Goal: Task Accomplishment & Management: Use online tool/utility

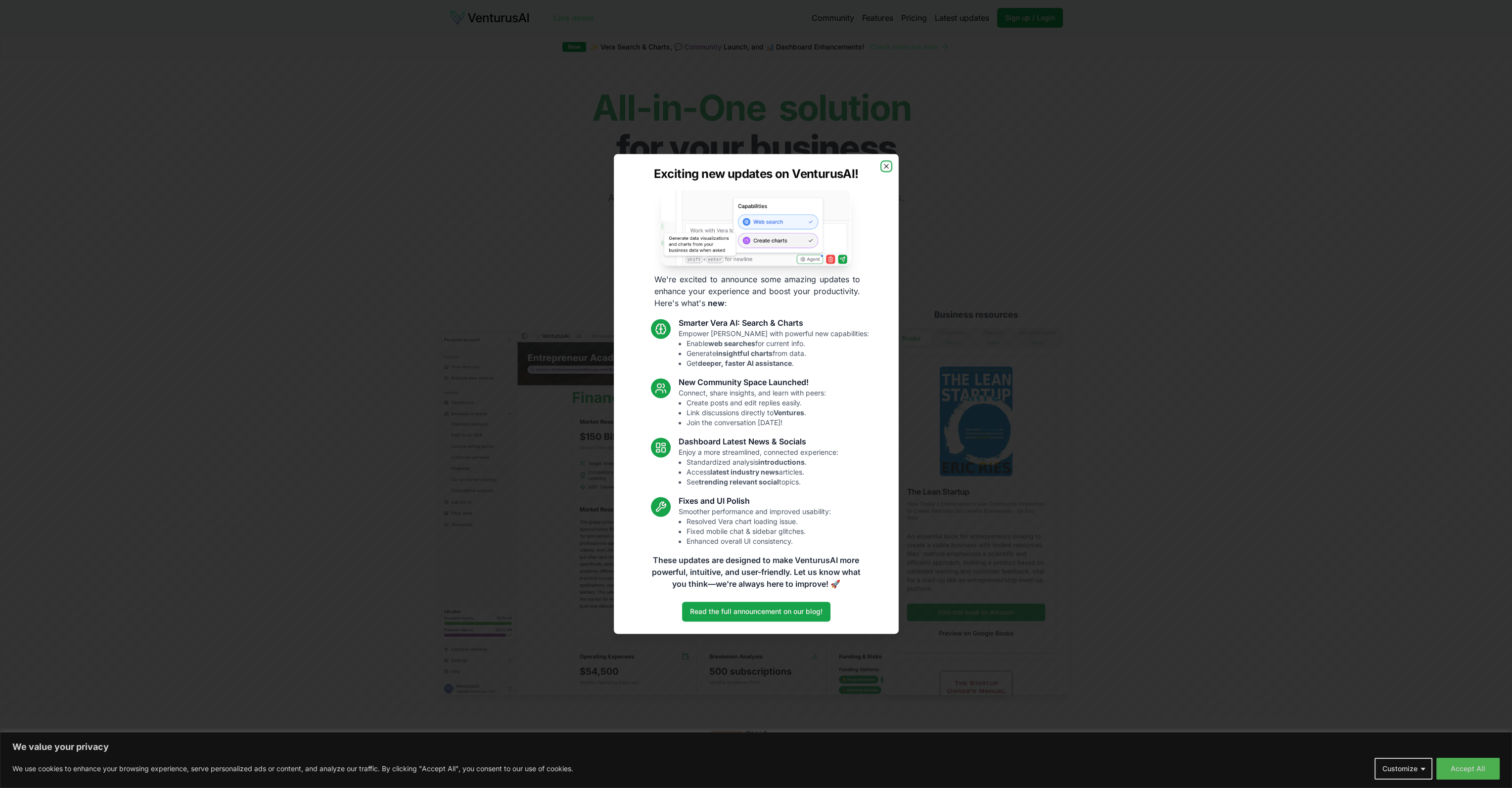
click at [887, 169] on icon "button" at bounding box center [886, 166] width 8 height 8
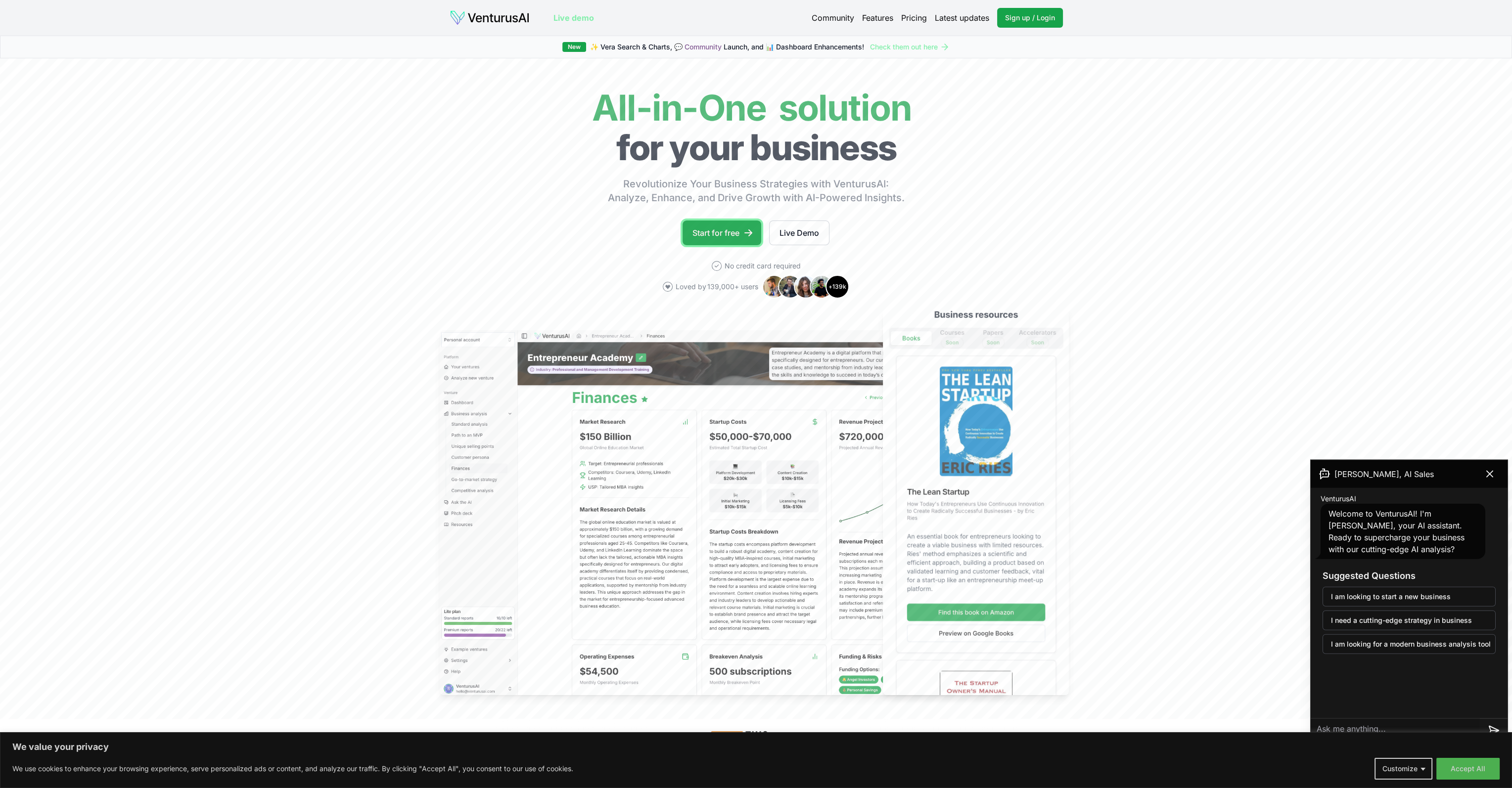
click at [701, 238] on link "Start for free" at bounding box center [722, 233] width 79 height 25
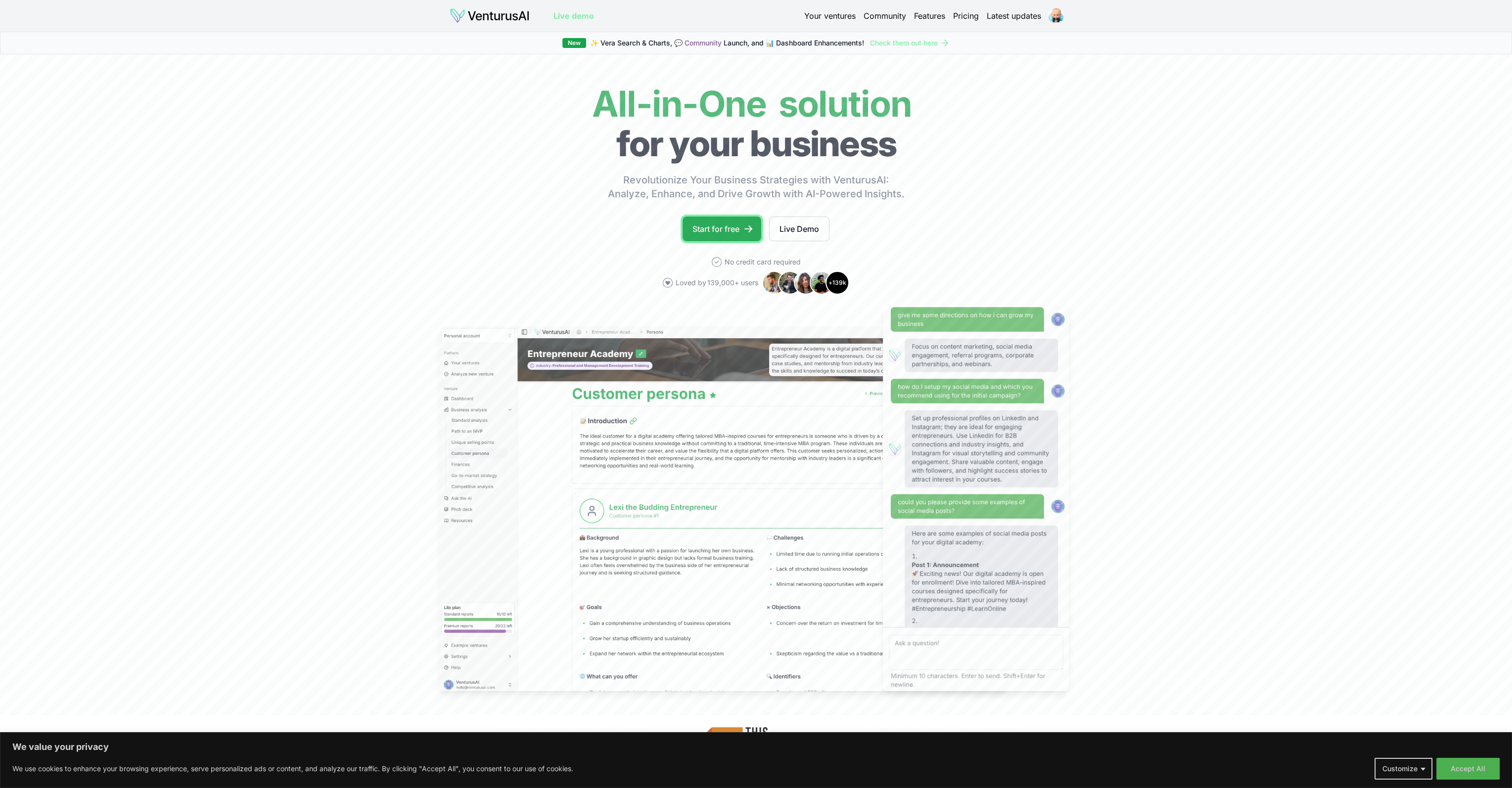
click at [705, 228] on link "Start for free" at bounding box center [722, 229] width 79 height 25
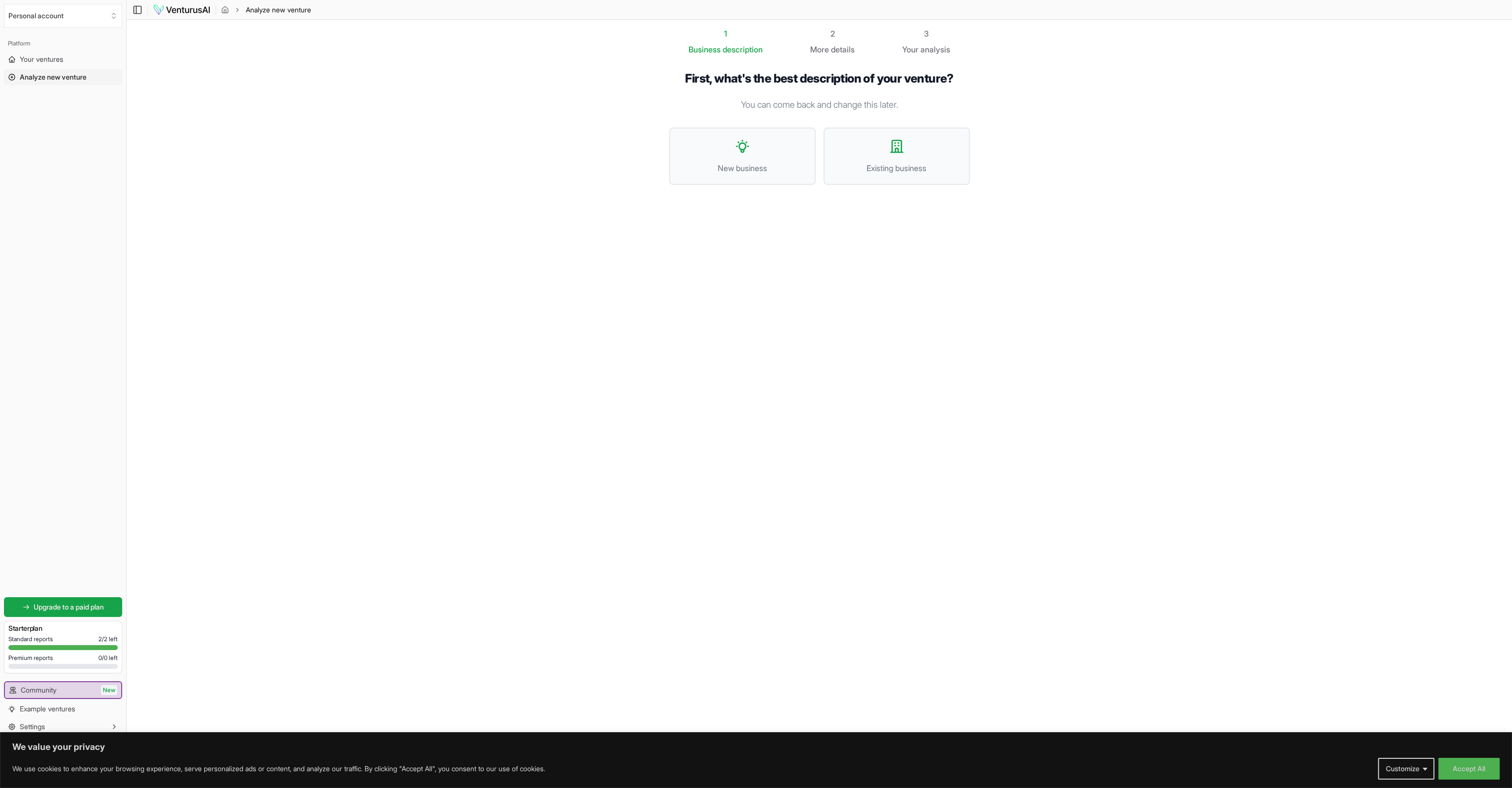
click at [57, 661] on div "Premium reports 0 / 0 left" at bounding box center [63, 657] width 110 height 8
click at [72, 692] on link "Community New" at bounding box center [63, 690] width 117 height 16
click at [77, 722] on button "Settings" at bounding box center [63, 727] width 118 height 16
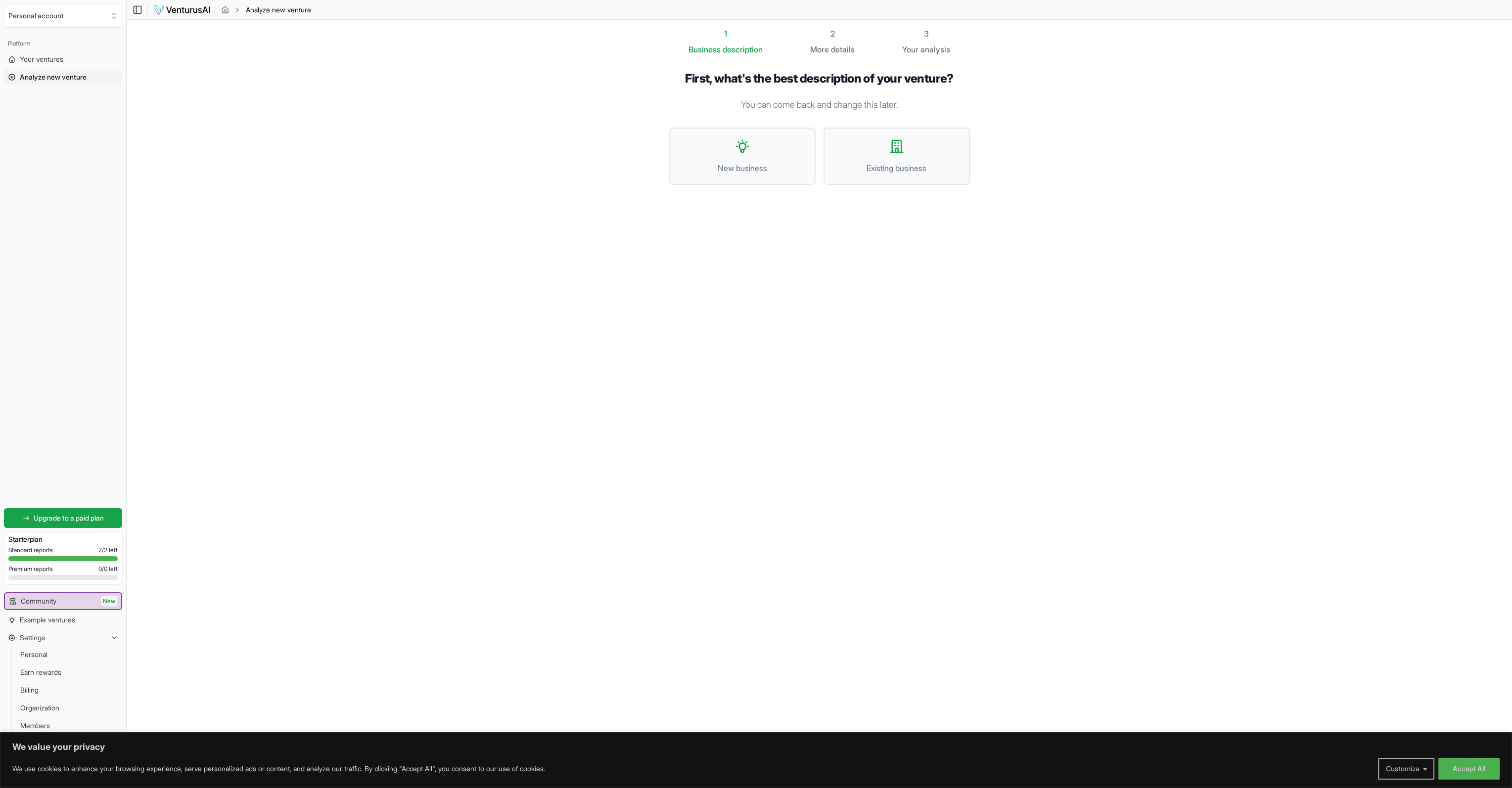
click at [1407, 771] on button "Customize" at bounding box center [1406, 769] width 56 height 22
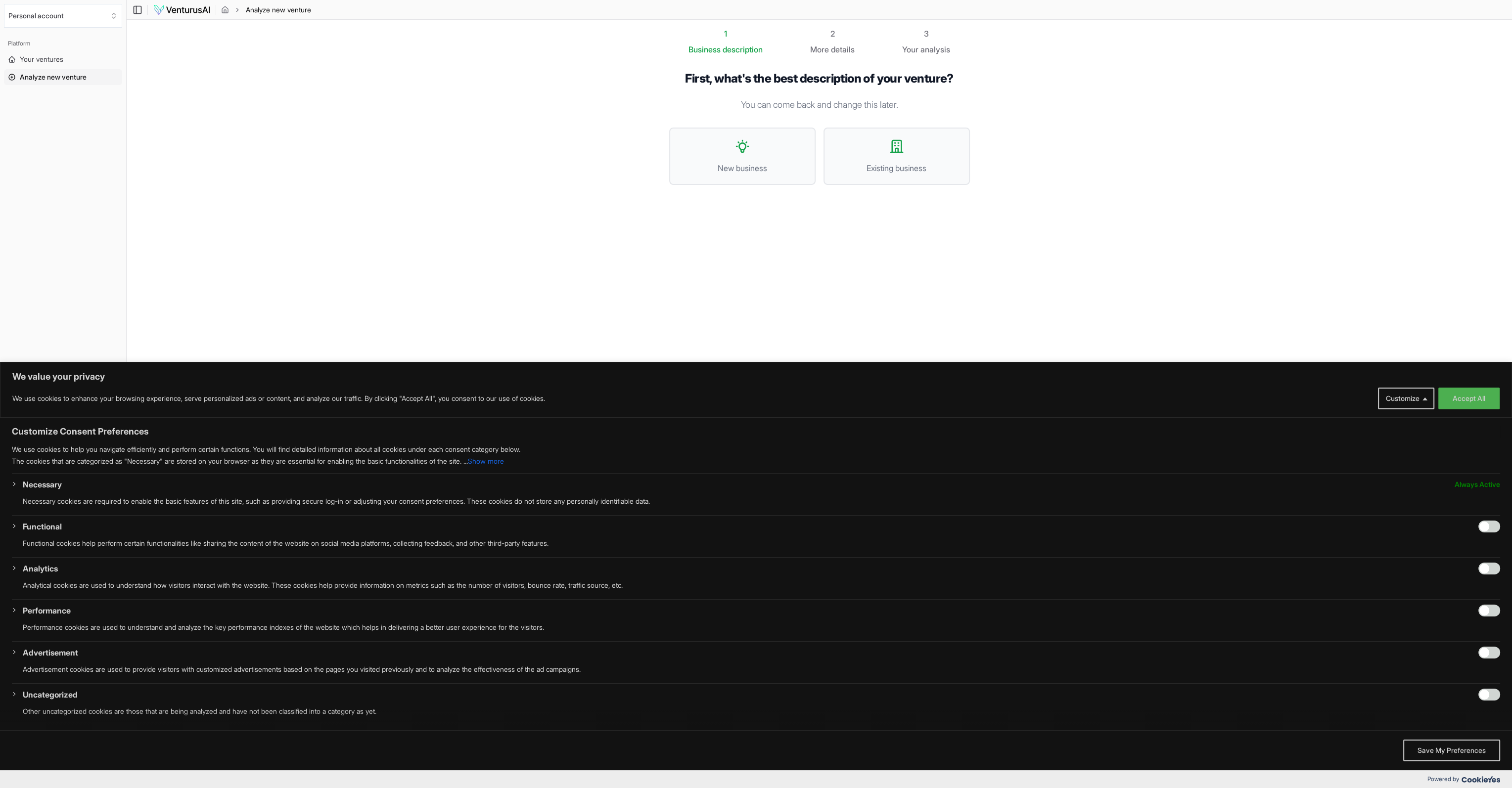
click at [1484, 529] on input "Enable Functional" at bounding box center [1489, 527] width 22 height 12
checkbox input "true"
click at [1458, 753] on button "Save My Preferences" at bounding box center [1451, 750] width 97 height 22
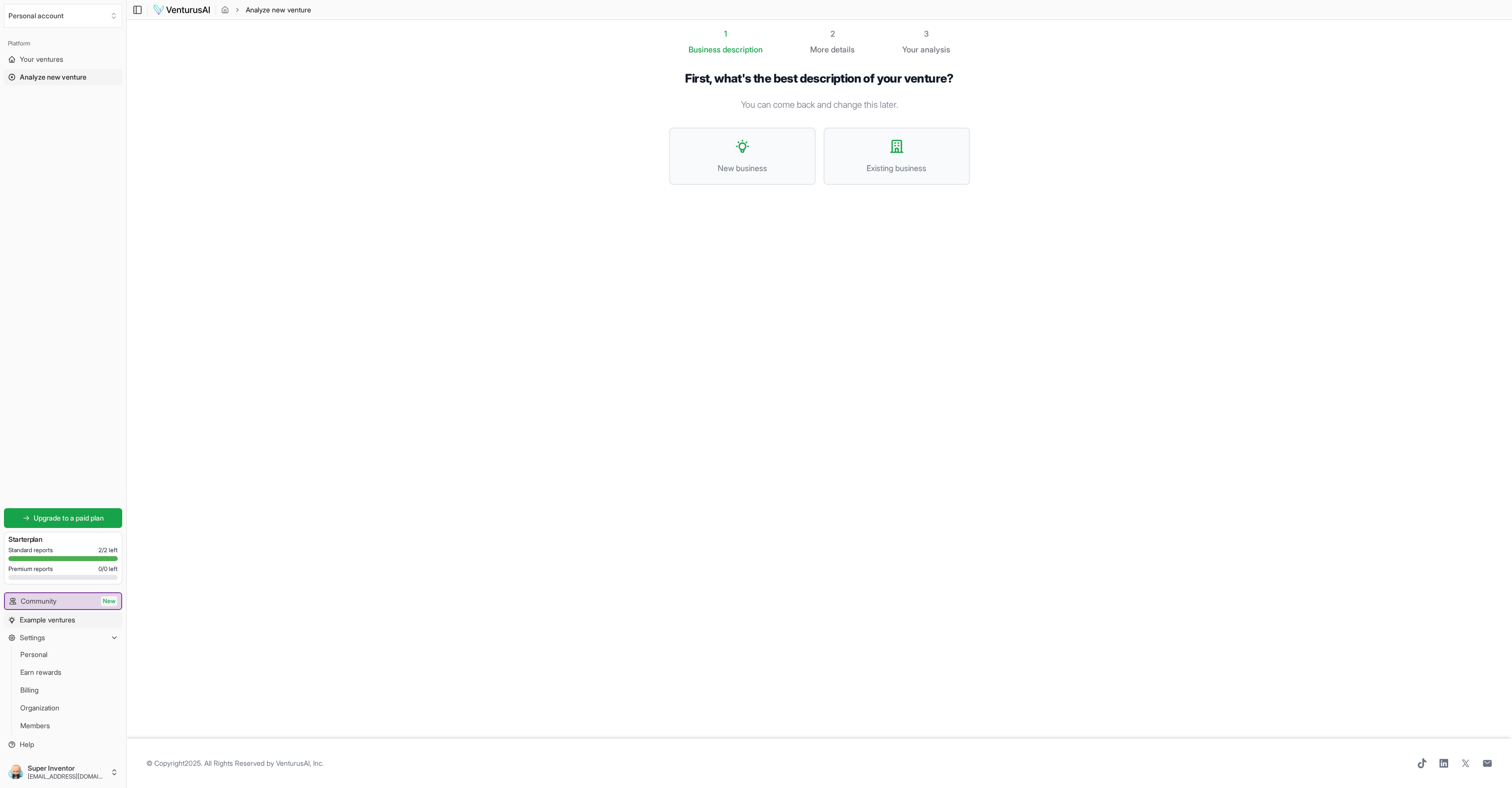
click at [68, 619] on span "Example ventures" at bounding box center [47, 620] width 55 height 10
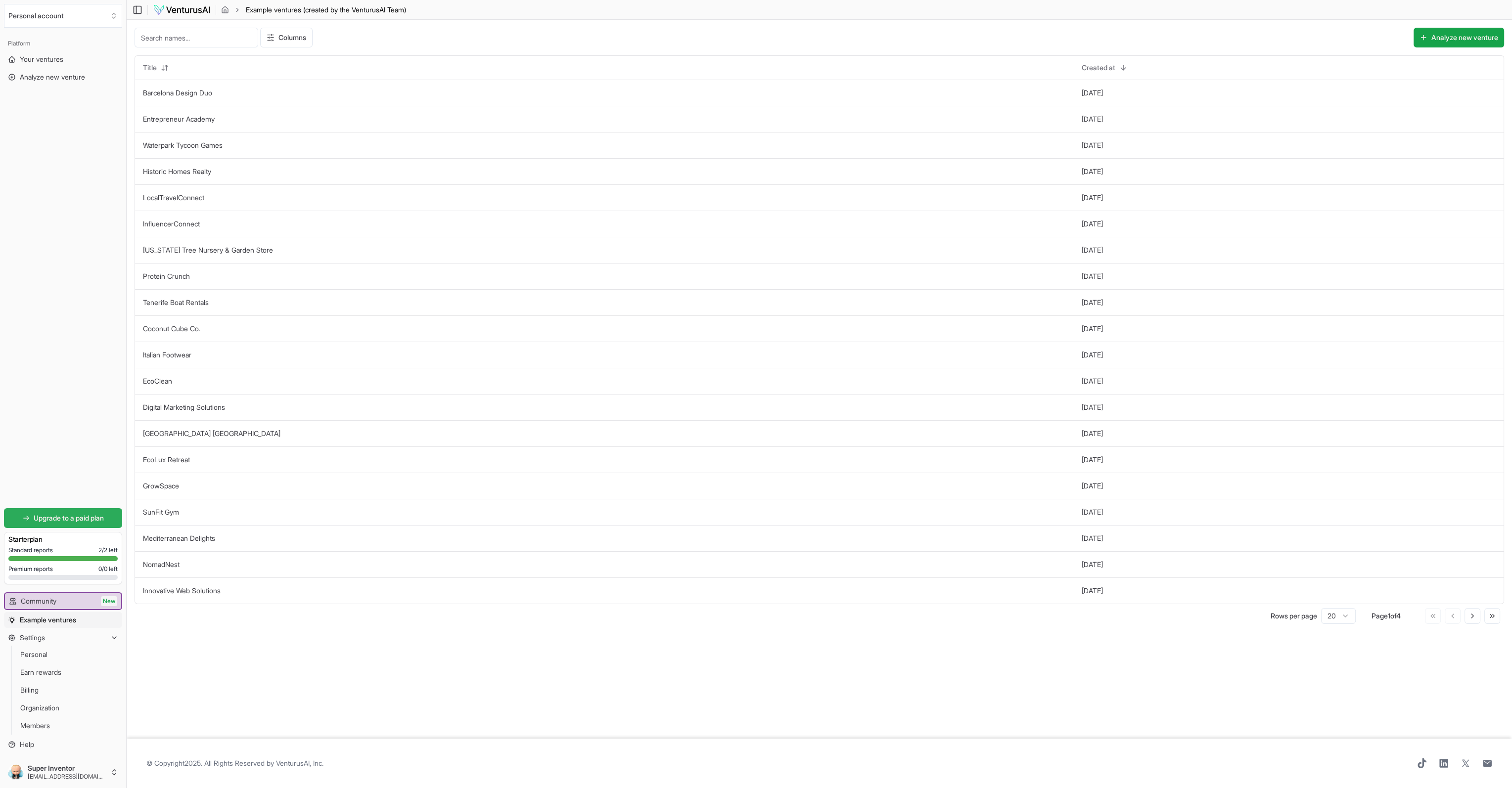
click at [90, 519] on span "Upgrade to a paid plan" at bounding box center [68, 517] width 70 height 10
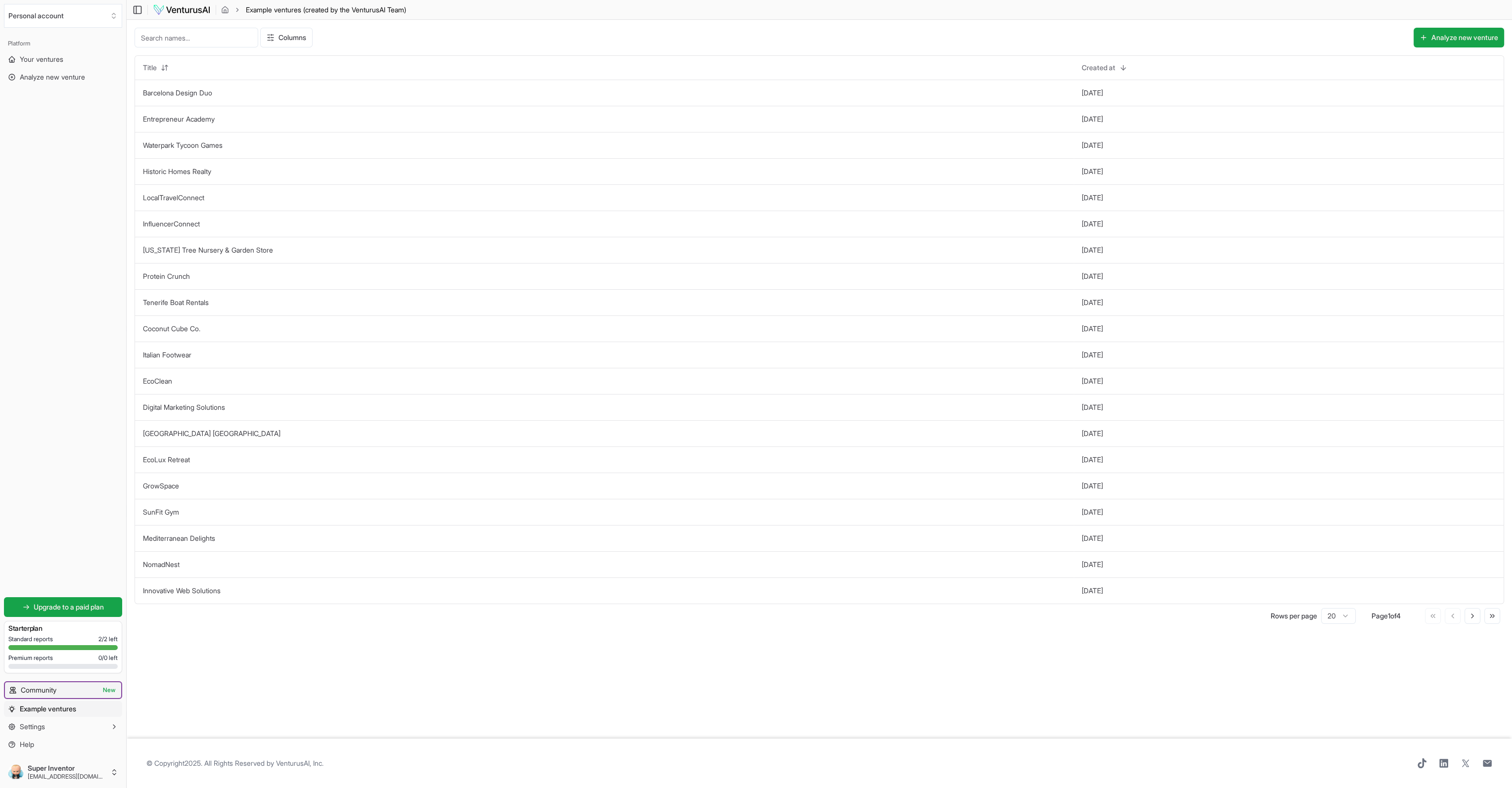
click at [80, 692] on link "Community New" at bounding box center [63, 690] width 117 height 16
click at [68, 61] on link "Your ventures" at bounding box center [63, 60] width 118 height 16
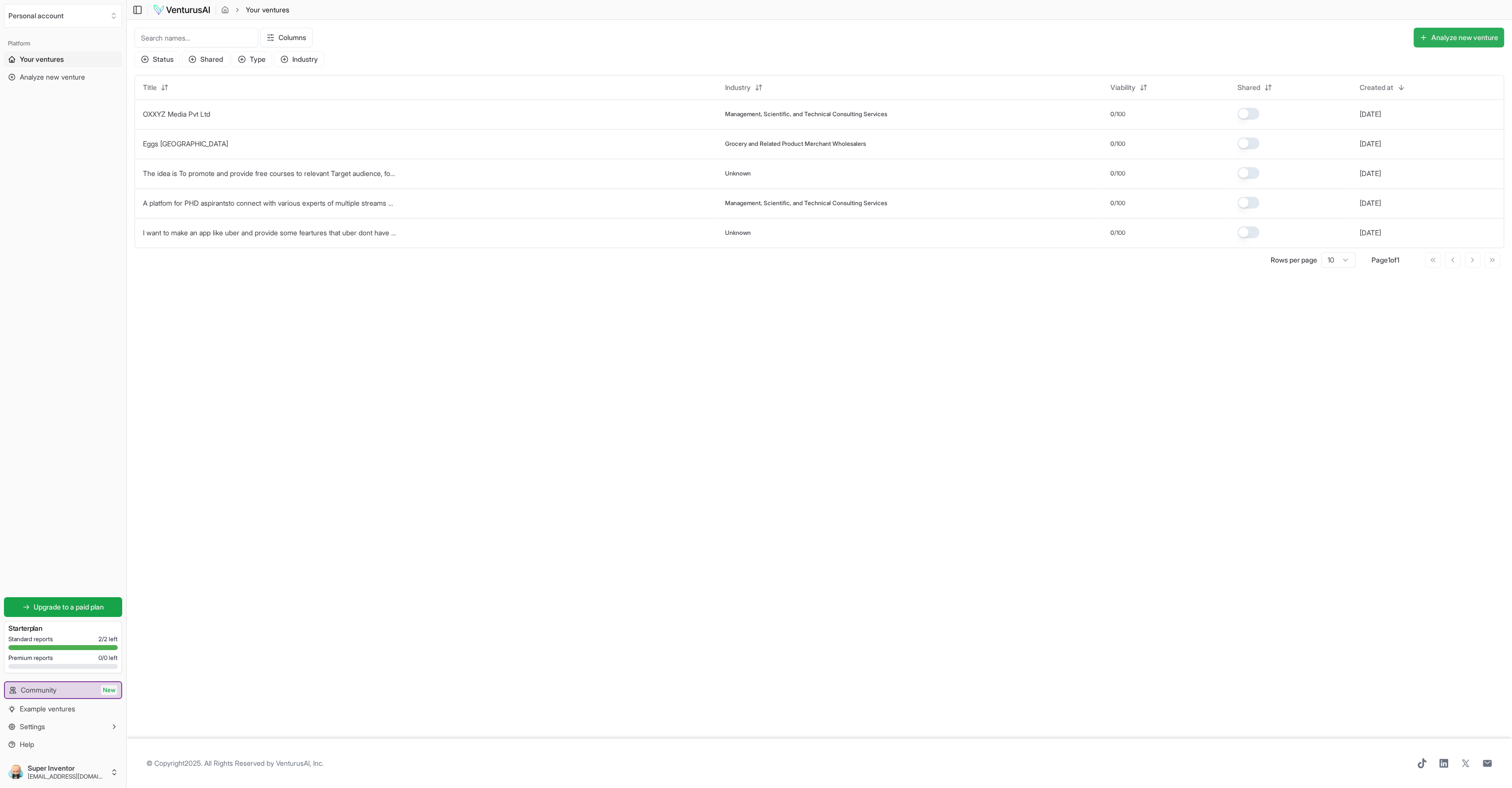
click at [1425, 28] on button "Analyze new venture" at bounding box center [1459, 38] width 90 height 20
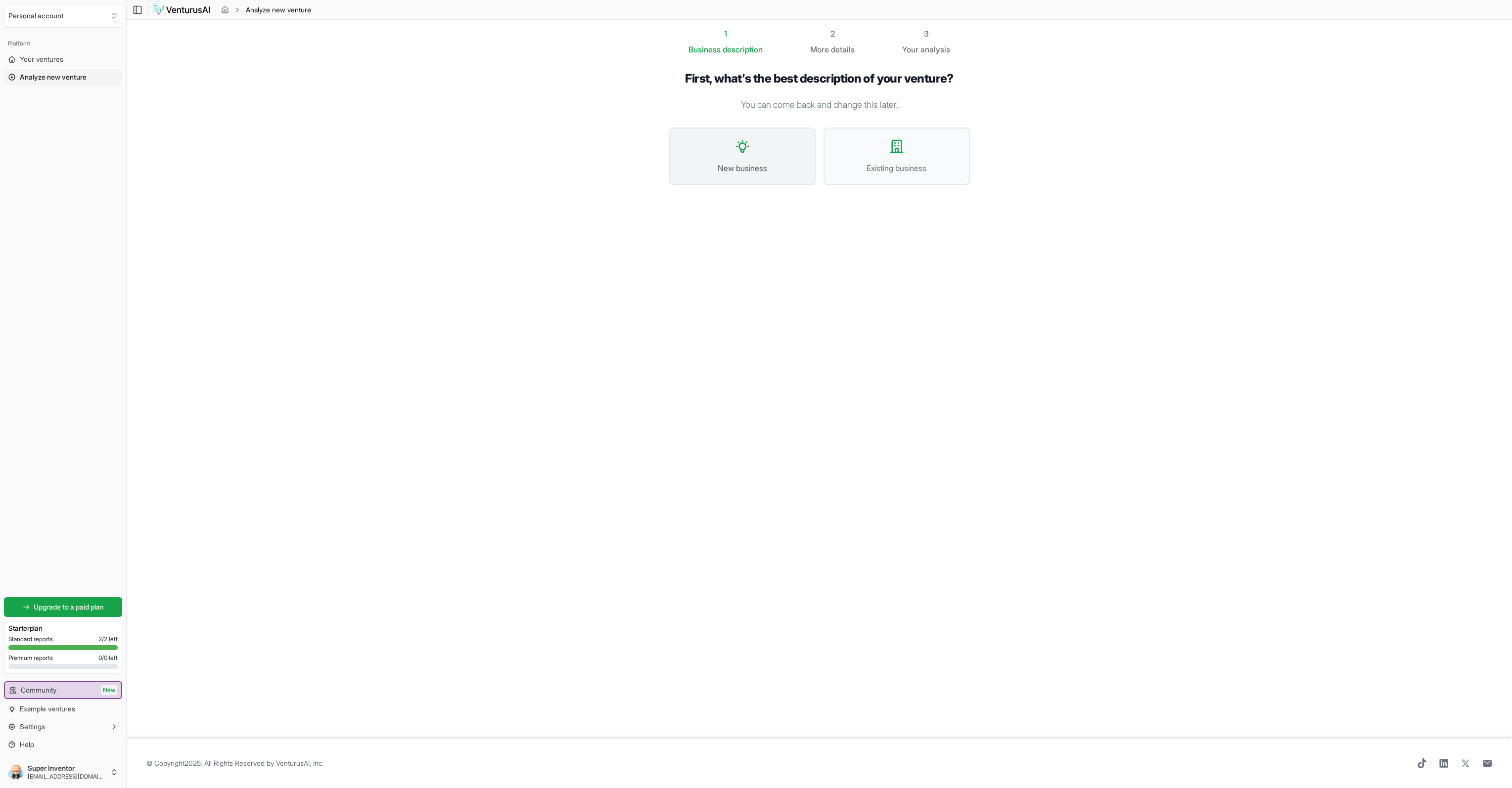
click at [745, 159] on button "New business" at bounding box center [742, 156] width 146 height 57
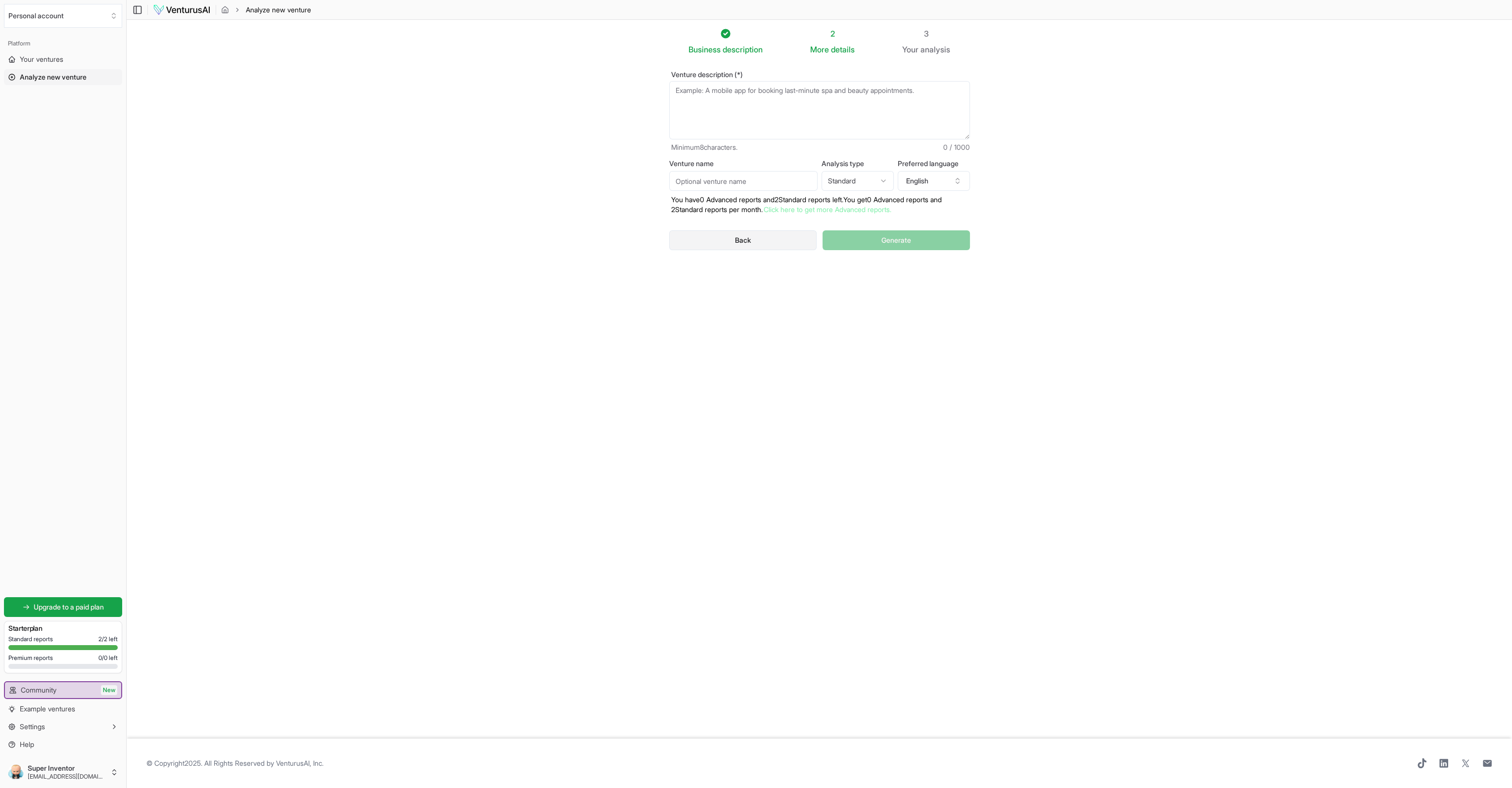
click at [717, 244] on button "Back" at bounding box center [743, 240] width 148 height 20
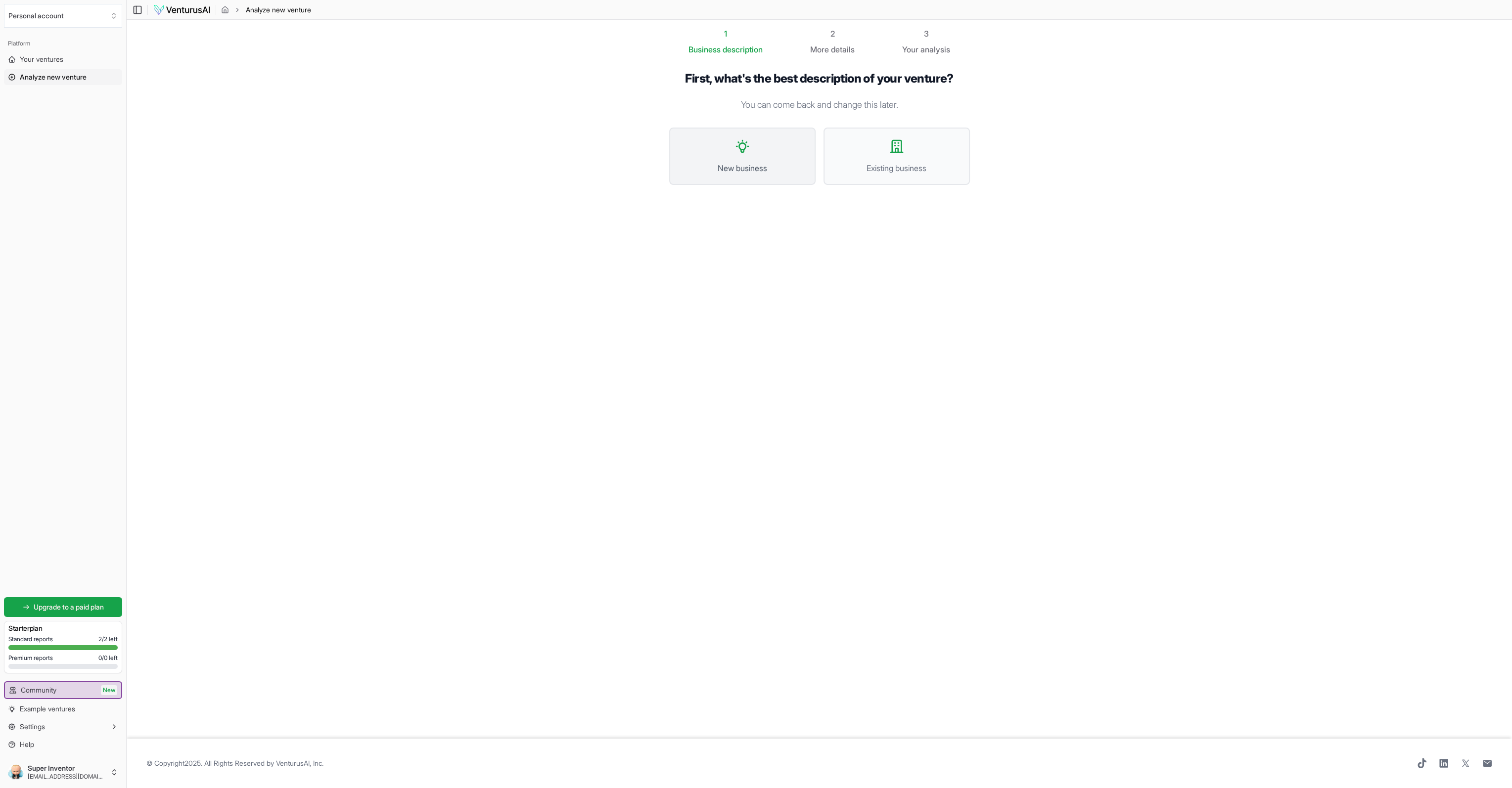
click at [752, 142] on button "New business" at bounding box center [742, 156] width 146 height 57
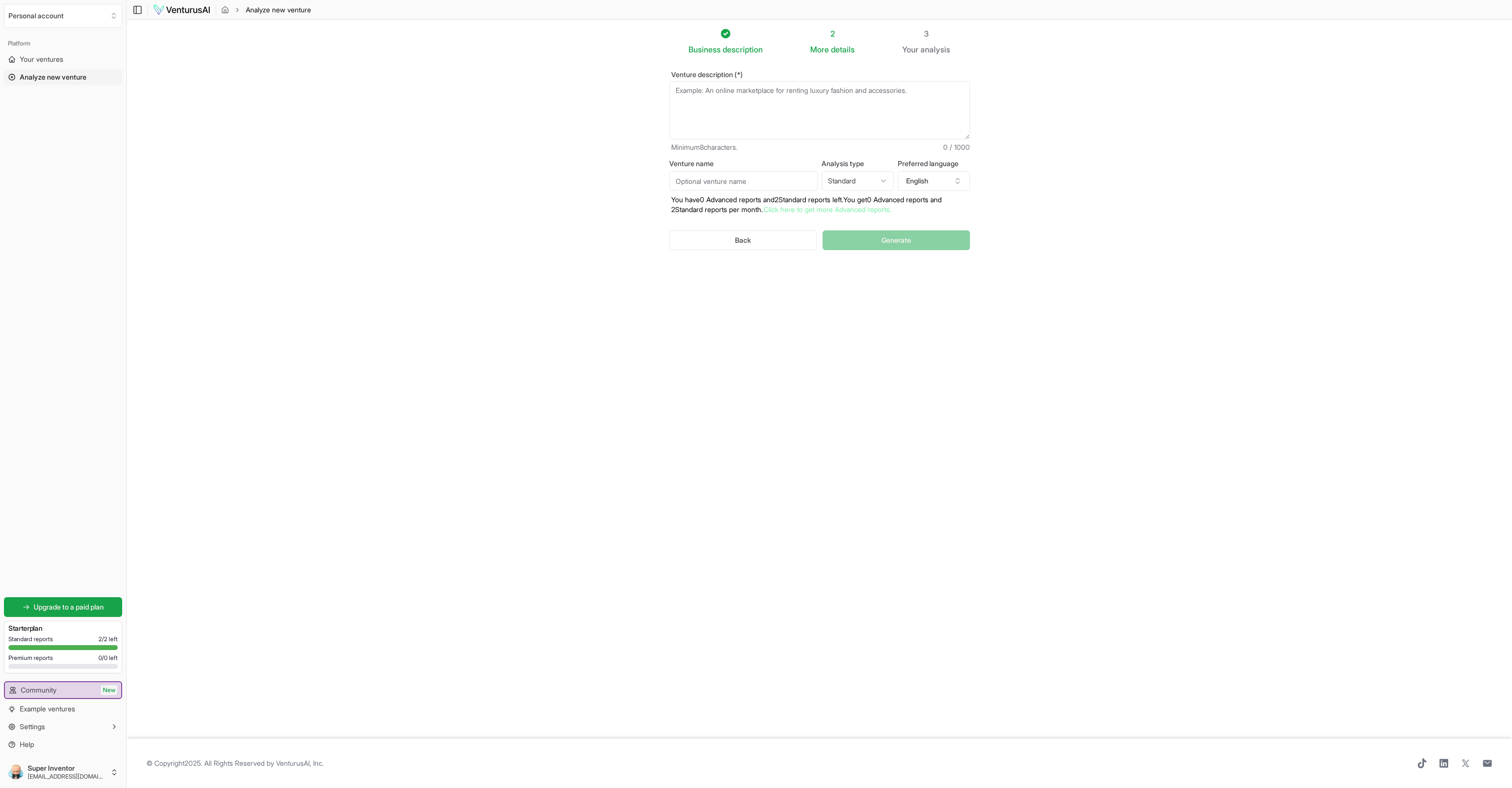
click at [708, 97] on textarea "Venture description (*)" at bounding box center [819, 110] width 301 height 59
paste textarea "Here is Summary of the Business Idea I am working on, give me my own social med…"
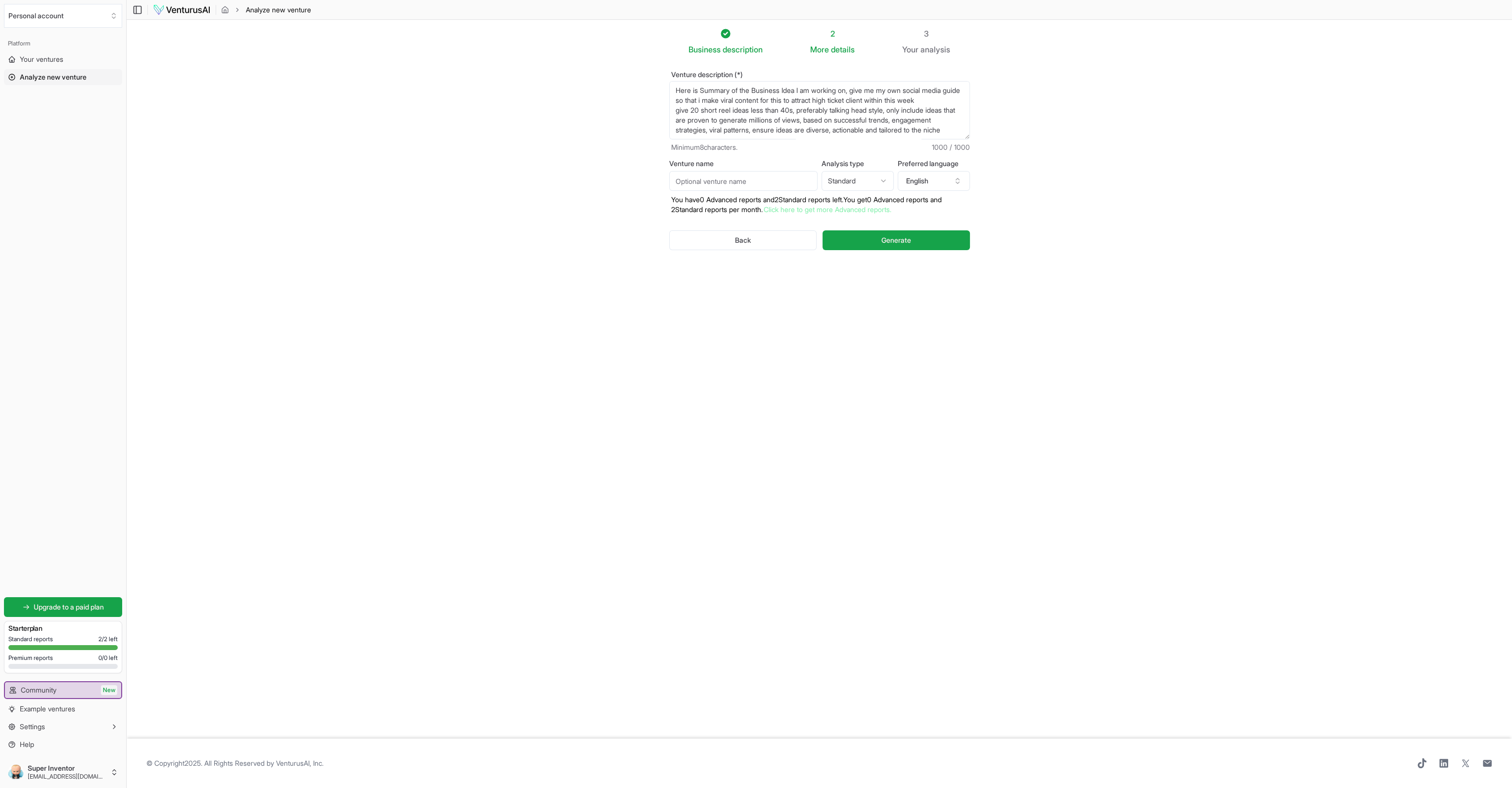
click at [759, 99] on textarea "Here is Summary of the Business Idea I am working on, give me my own social med…" at bounding box center [819, 110] width 301 height 59
paste textarea "Building In-House Content Team for Founders What we do We build, train and hand…"
drag, startPoint x: 916, startPoint y: 103, endPoint x: 927, endPoint y: 158, distance: 56.1
click at [927, 158] on form "Venture description (*) Minimum 8 characters. 1000 / 1000 Venture name Analysis…" at bounding box center [819, 168] width 301 height 195
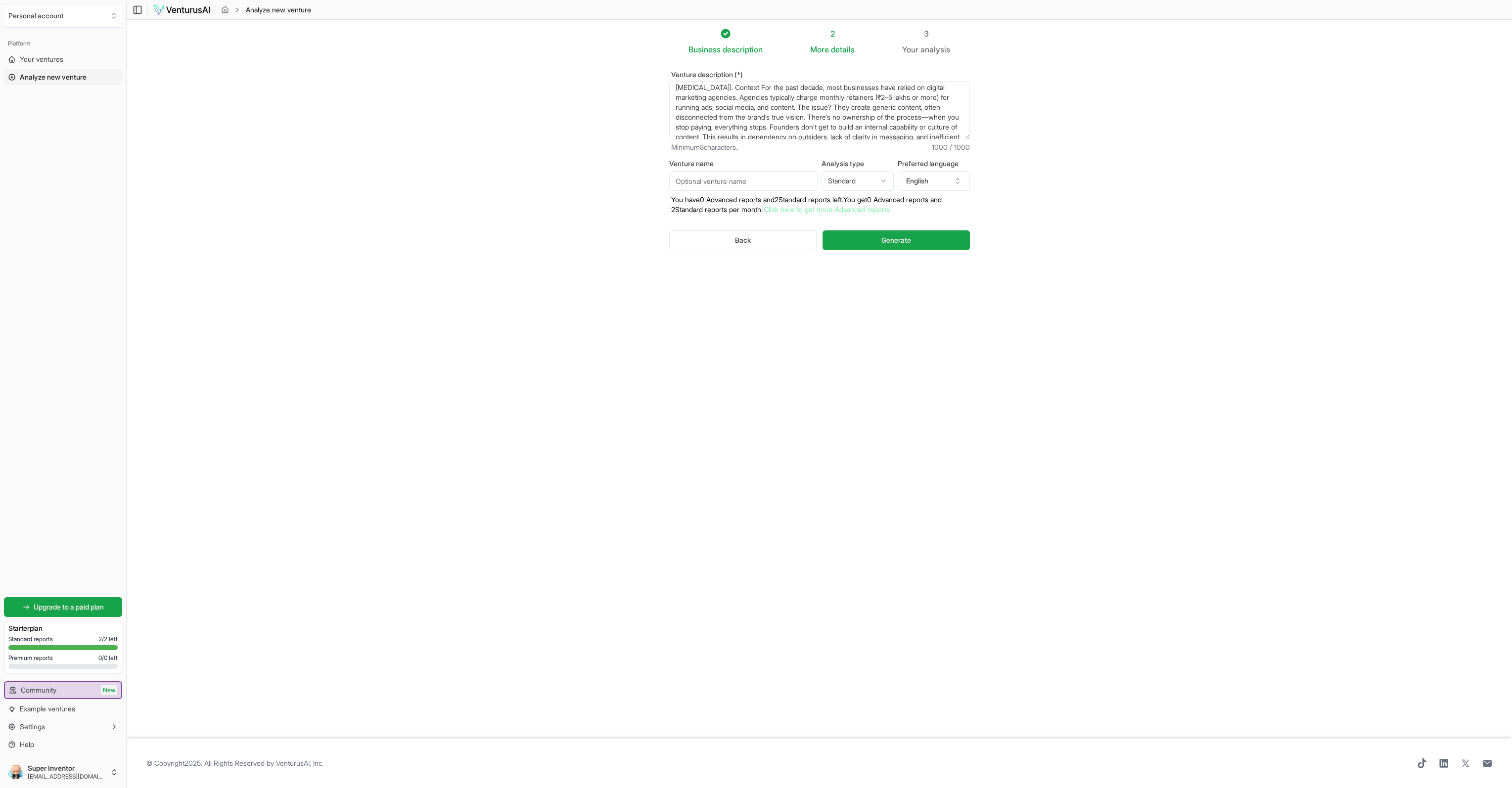
scroll to position [49, 0]
type textarea "Building In-House Content Team for Founders What we do We build, train and hand…"
click at [878, 182] on html "We value your privacy We use cookies to enhance your browsing experience, serve…" at bounding box center [756, 394] width 1512 height 788
click at [731, 181] on input "Venture name" at bounding box center [743, 181] width 148 height 20
type input "ContenCraft"
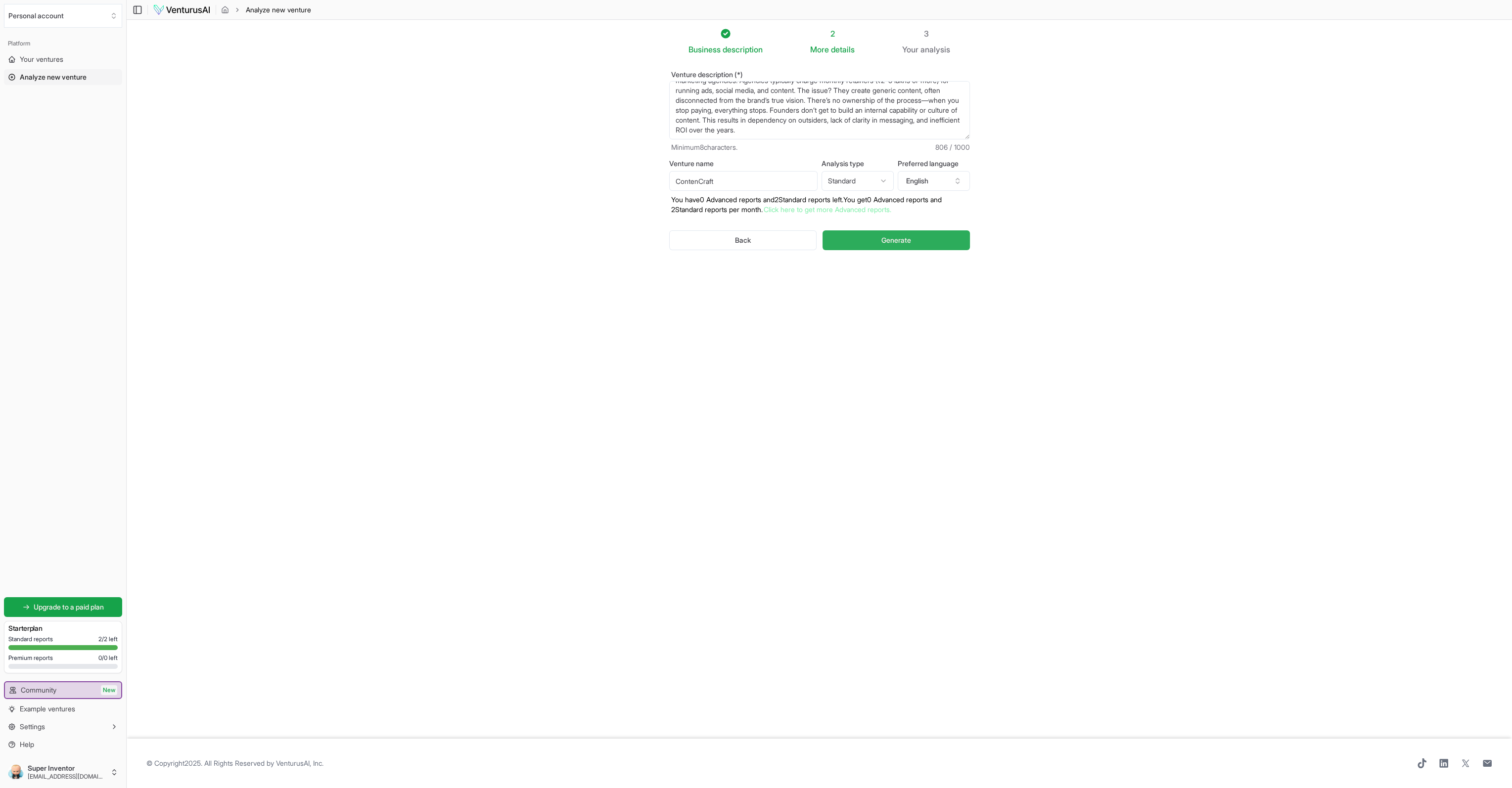
click at [879, 240] on button "Generate" at bounding box center [896, 240] width 147 height 20
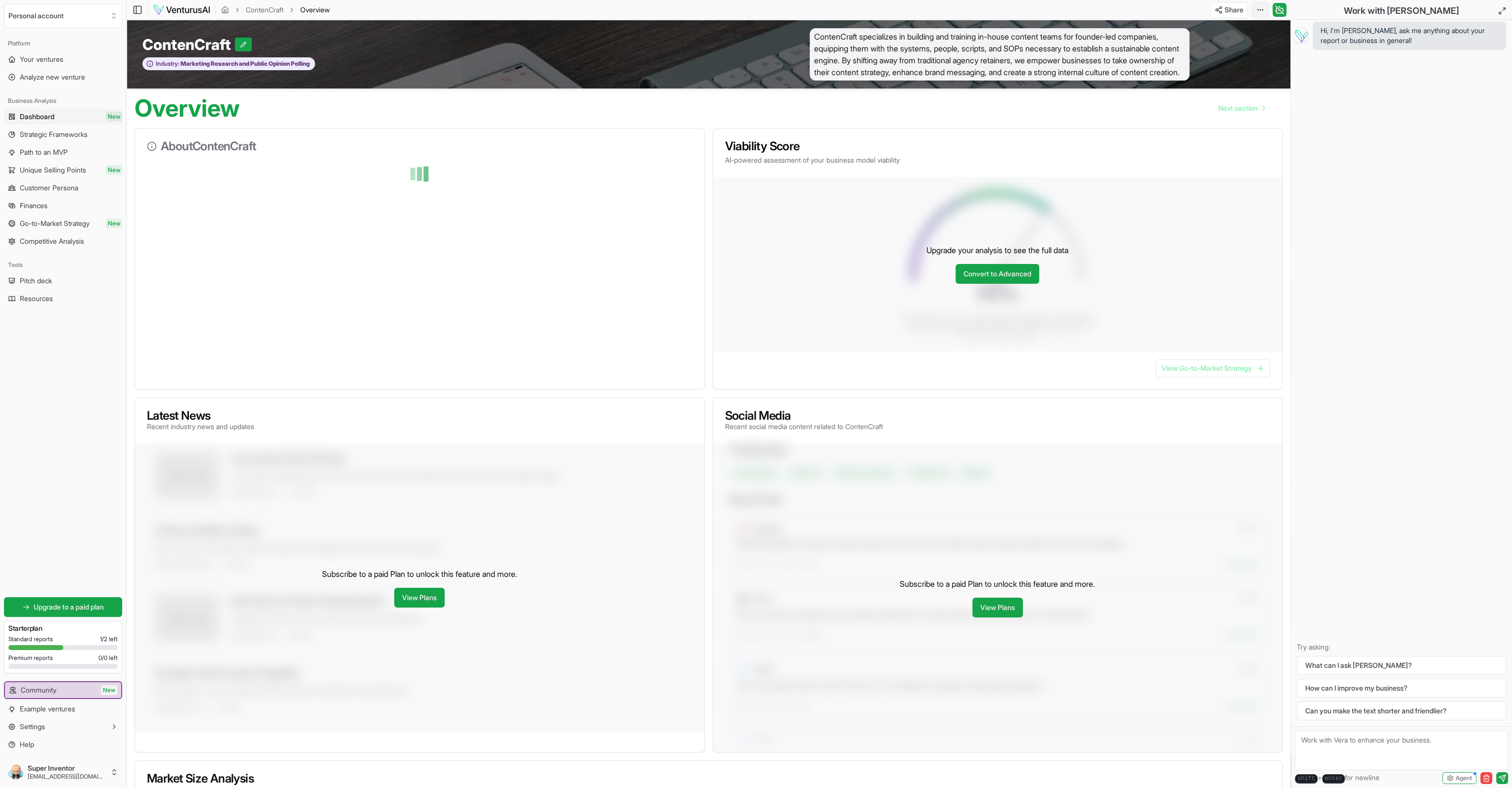
click at [1262, 11] on html "We value your privacy We use cookies to enhance your browsing experience, serve…" at bounding box center [756, 394] width 1512 height 788
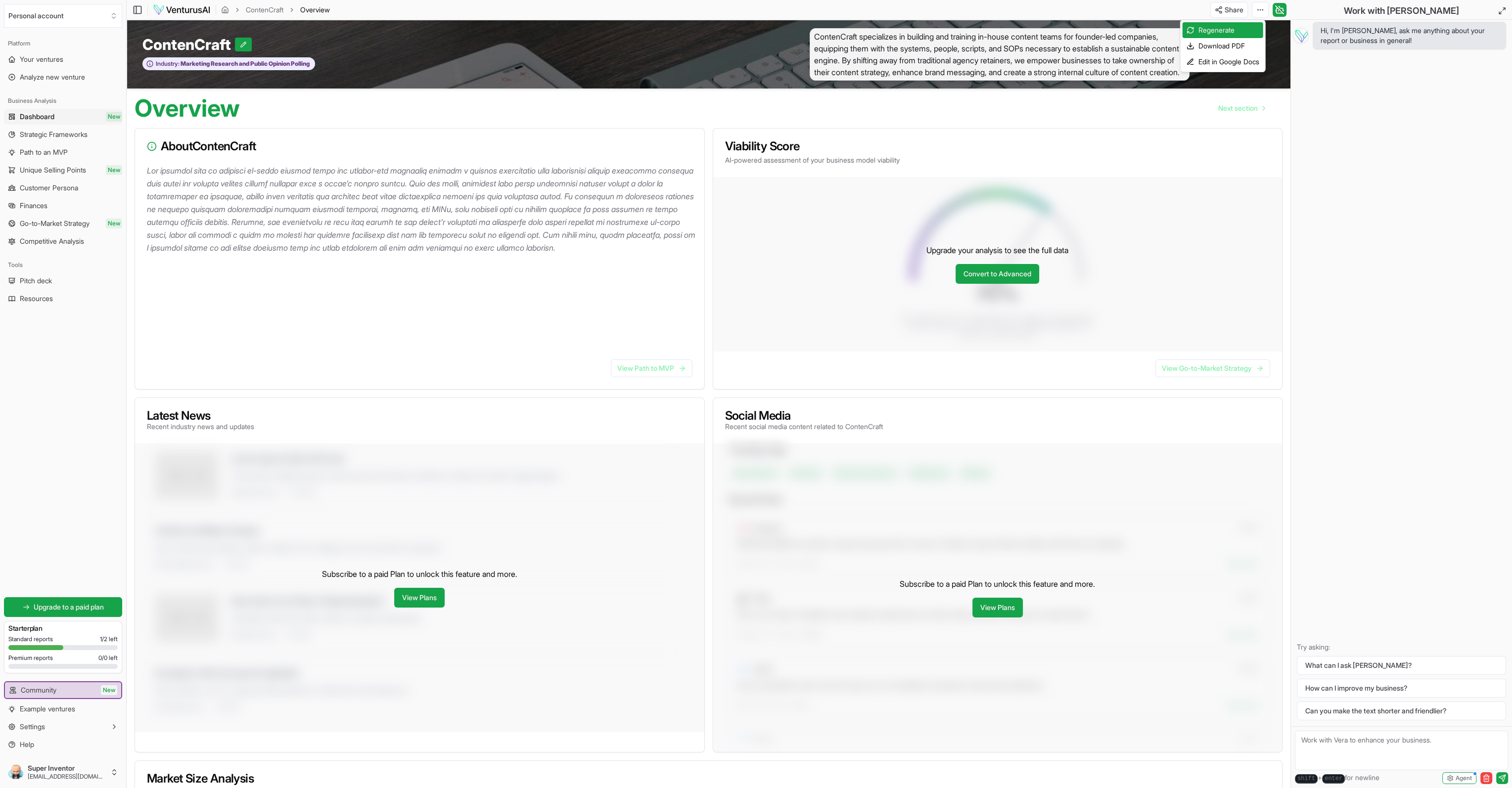
click at [1398, 156] on html "We value your privacy We use cookies to enhance your browsing experience, serve…" at bounding box center [756, 394] width 1512 height 788
click at [99, 22] on button "Personal account" at bounding box center [63, 16] width 118 height 24
click at [99, 22] on html "We value your privacy We use cookies to enhance your browsing experience, serve…" at bounding box center [756, 394] width 1512 height 788
click at [57, 732] on button "Settings" at bounding box center [63, 727] width 118 height 16
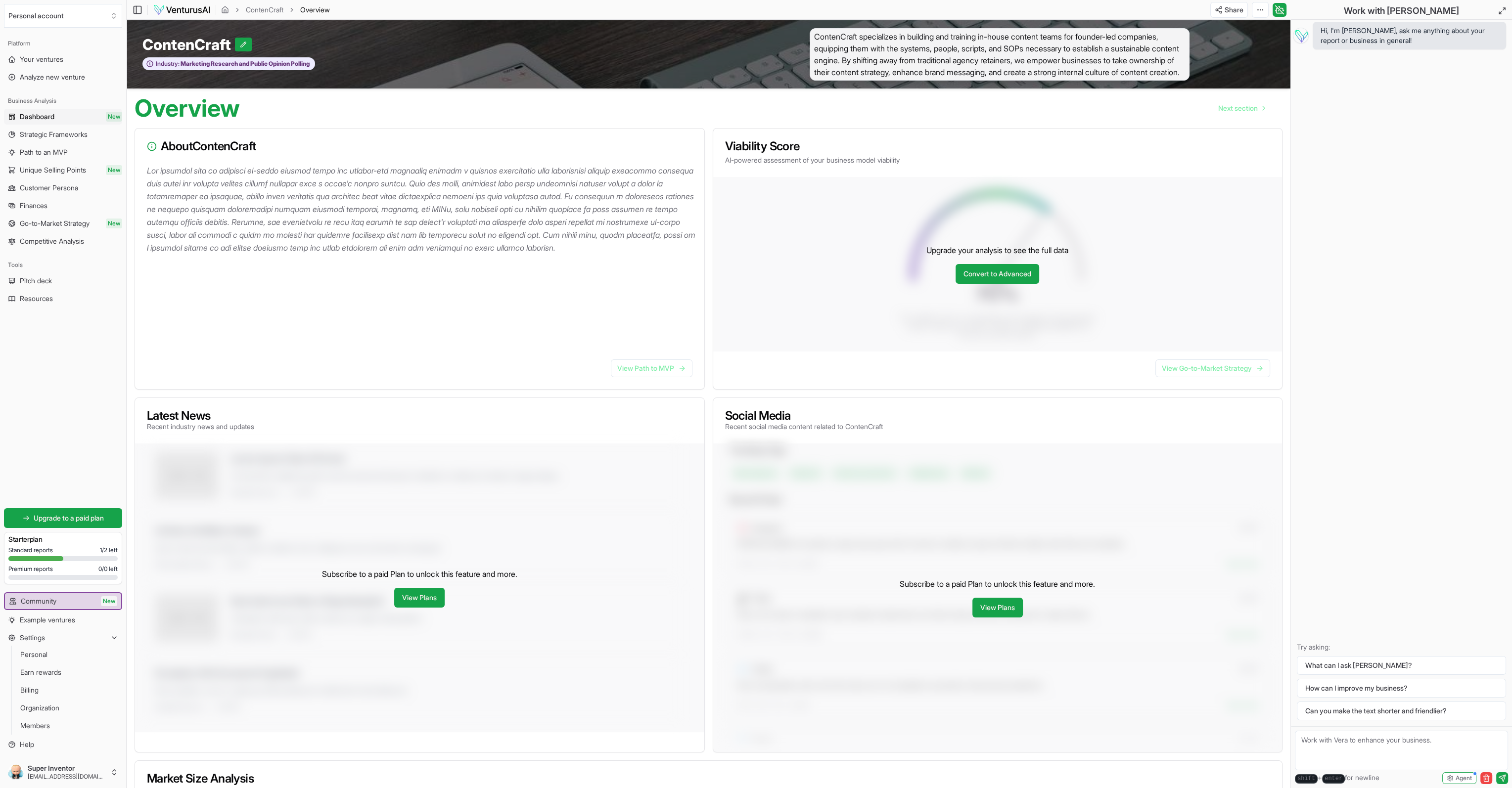
click at [70, 639] on button "Settings" at bounding box center [63, 638] width 118 height 16
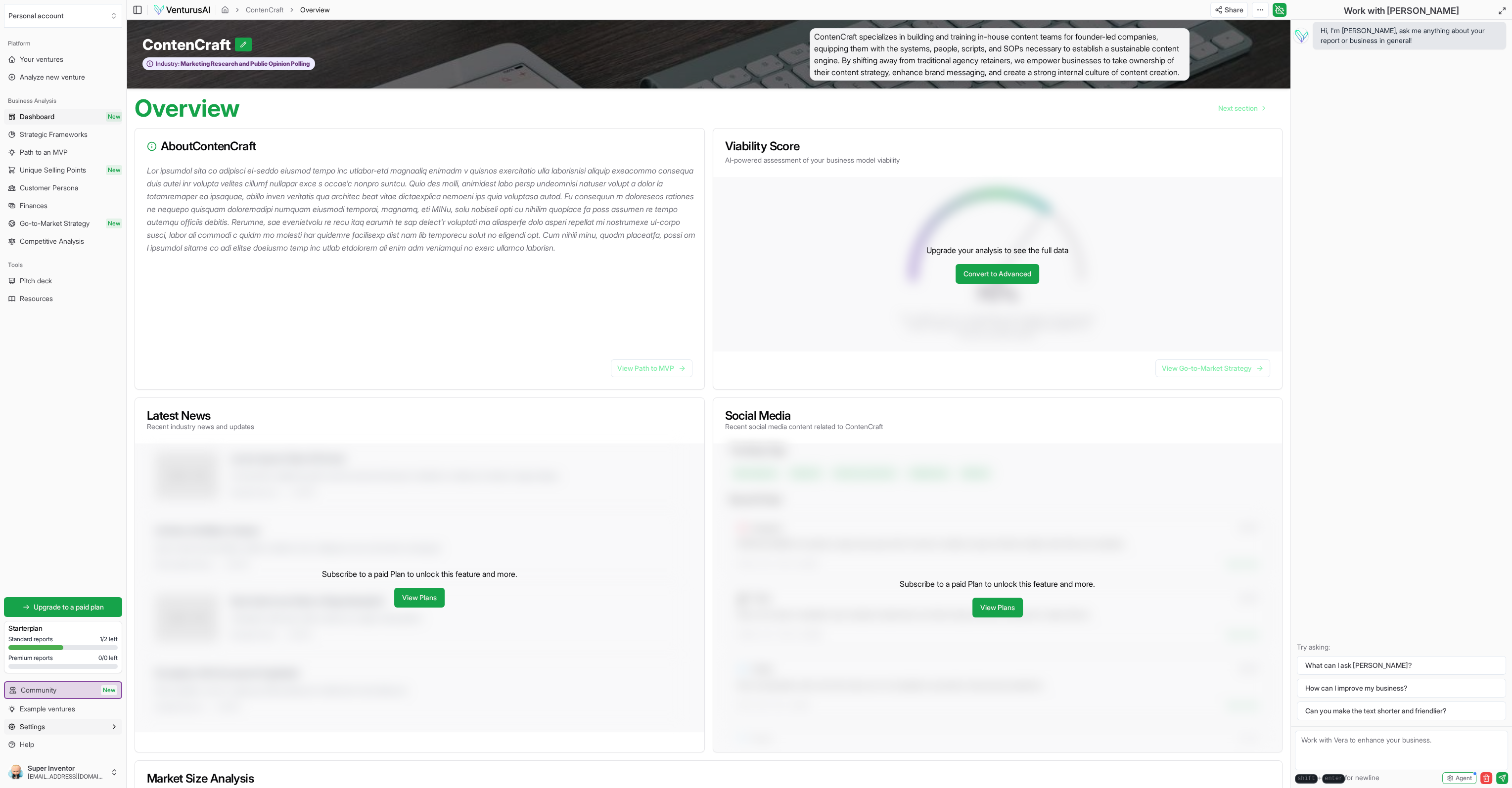
click at [63, 733] on button "Settings" at bounding box center [63, 727] width 118 height 16
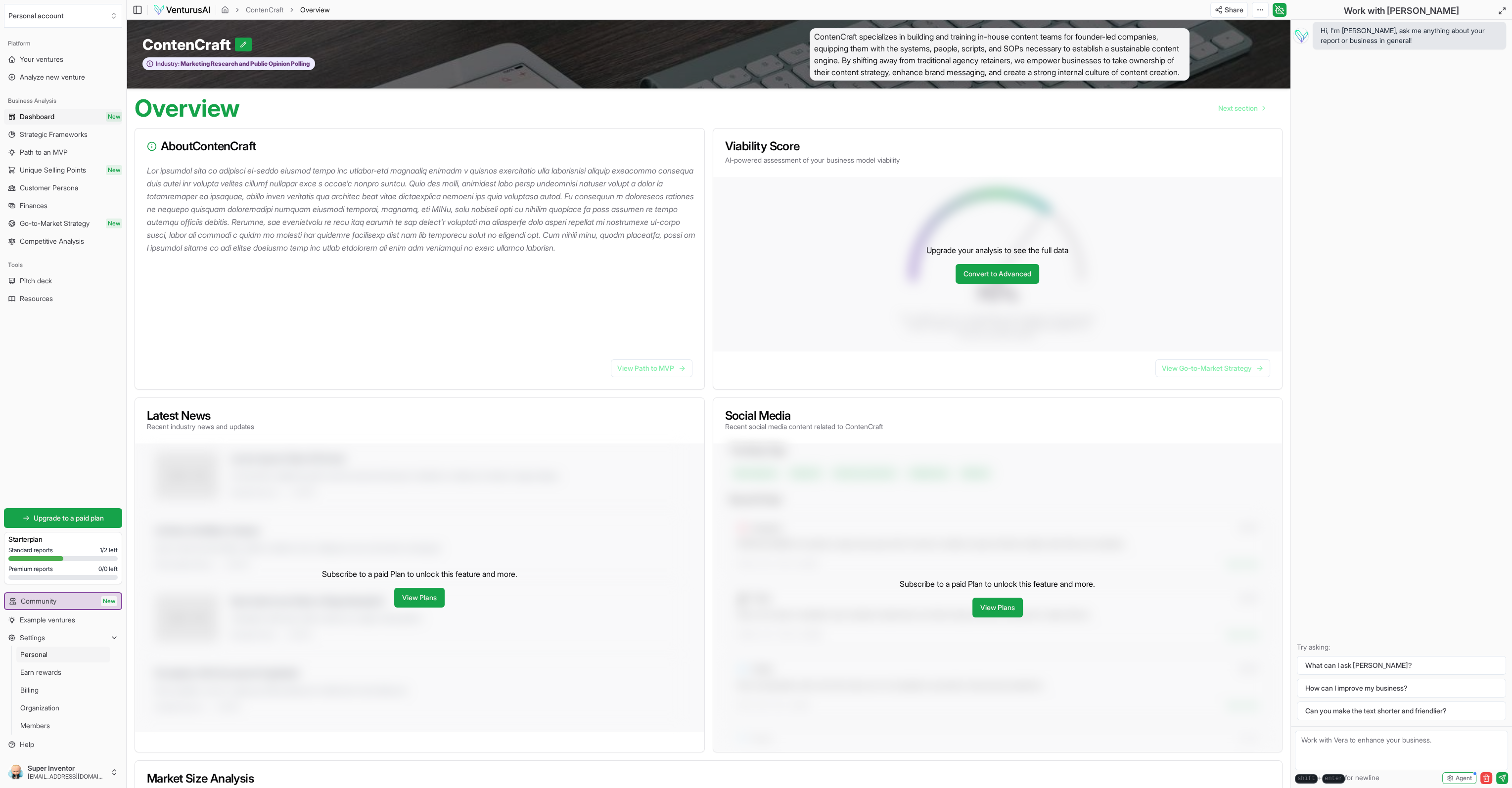
click at [49, 658] on link "Personal" at bounding box center [63, 655] width 94 height 16
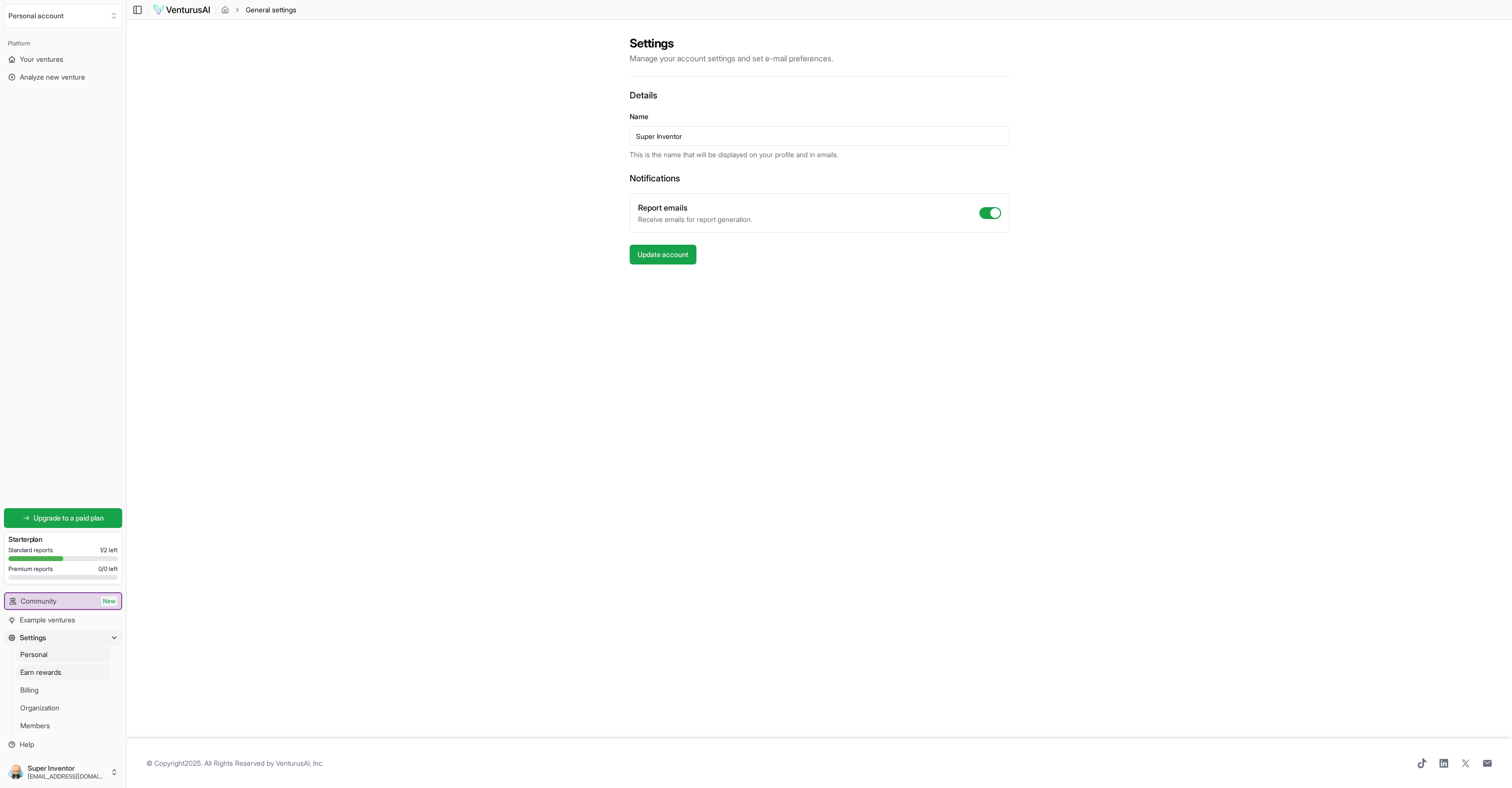
click at [43, 672] on span "Earn rewards" at bounding box center [40, 671] width 41 height 10
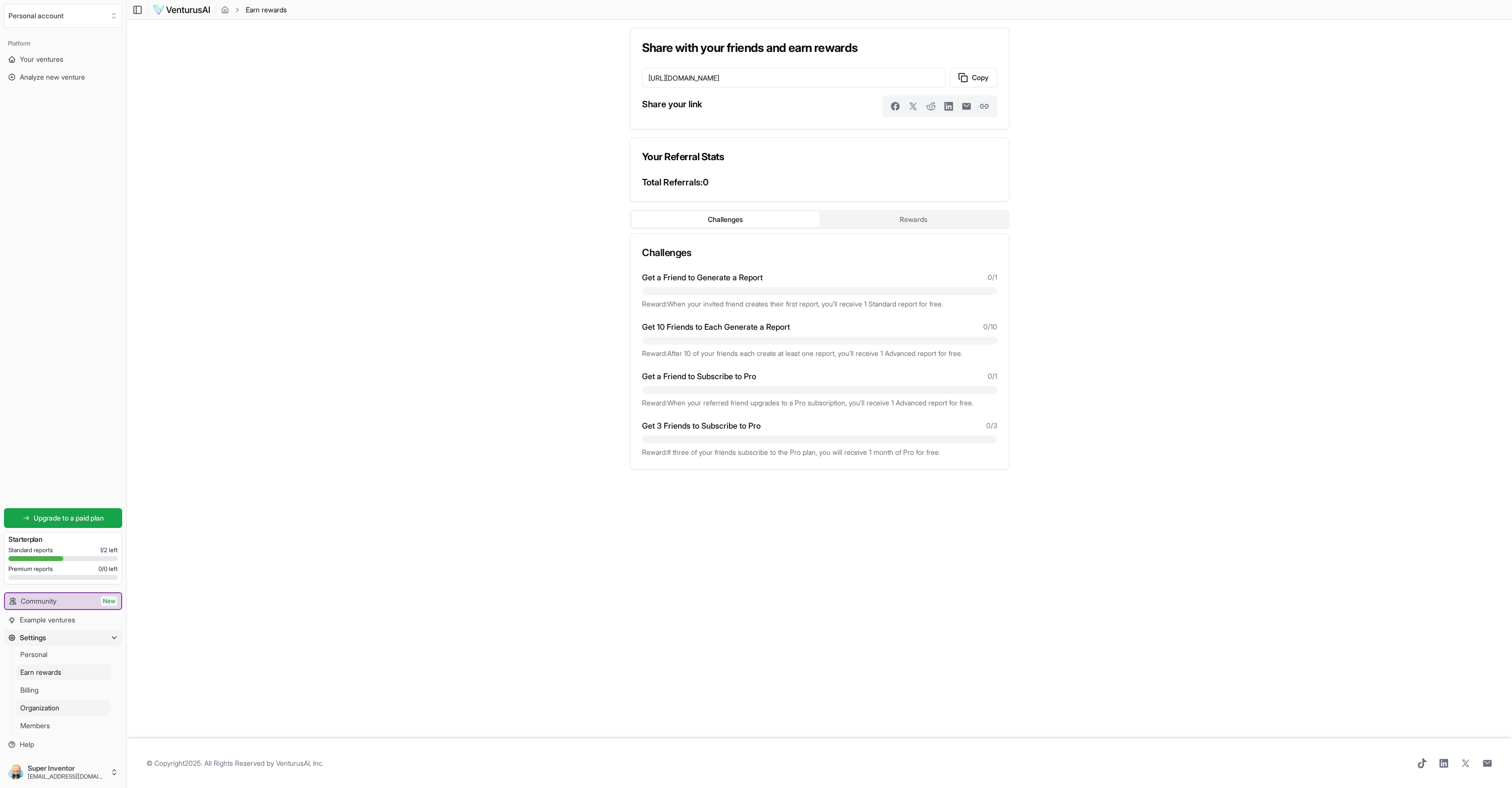
click at [55, 711] on span "Organization" at bounding box center [39, 707] width 39 height 10
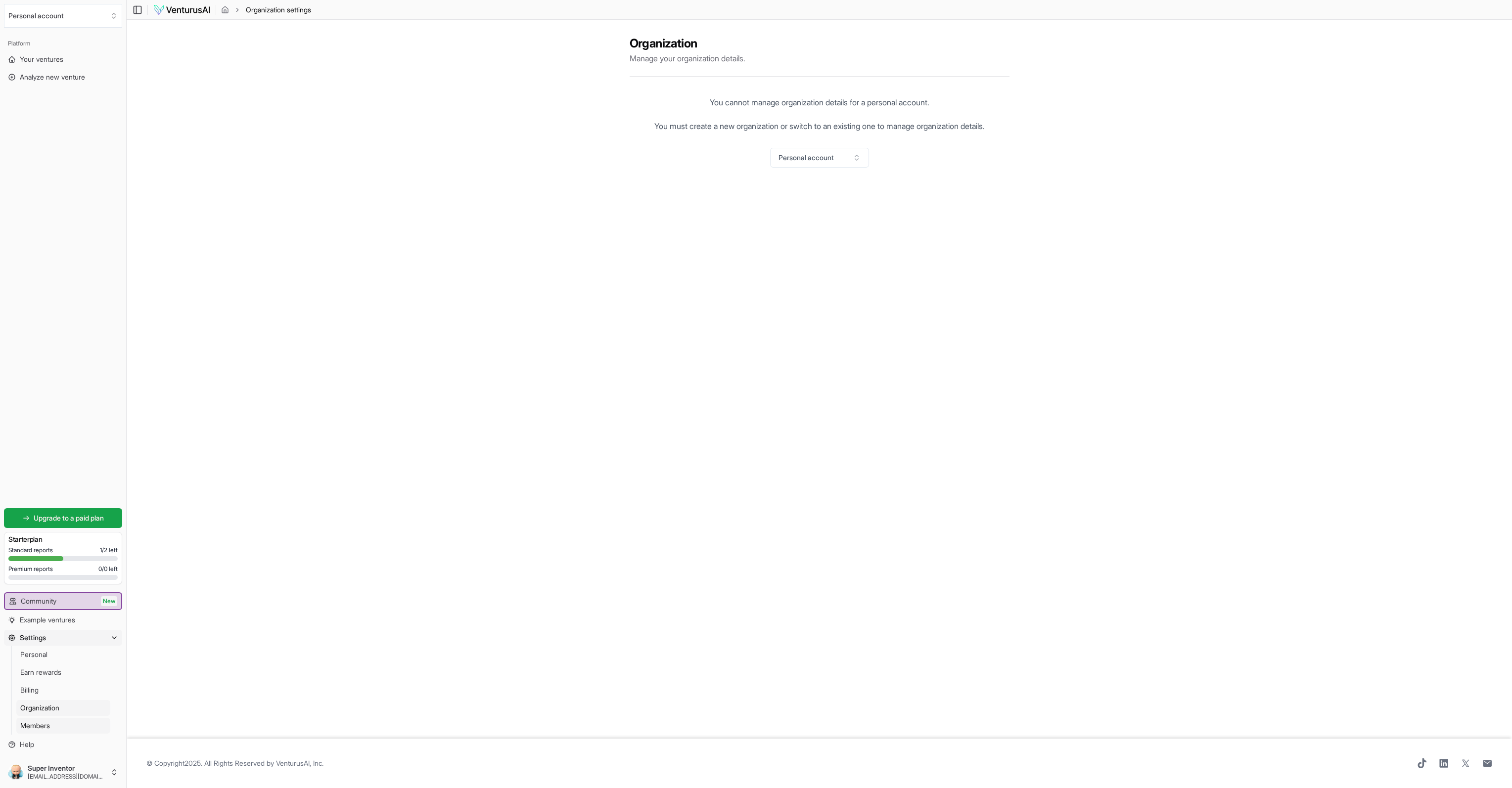
click at [57, 727] on link "Members" at bounding box center [63, 726] width 94 height 16
click at [111, 781] on html "We value your privacy We use cookies to enhance your browsing experience, serve…" at bounding box center [756, 394] width 1512 height 788
click at [47, 62] on html "We value your privacy We use cookies to enhance your browsing experience, serve…" at bounding box center [756, 394] width 1512 height 788
click at [47, 62] on span "Your ventures" at bounding box center [42, 59] width 44 height 10
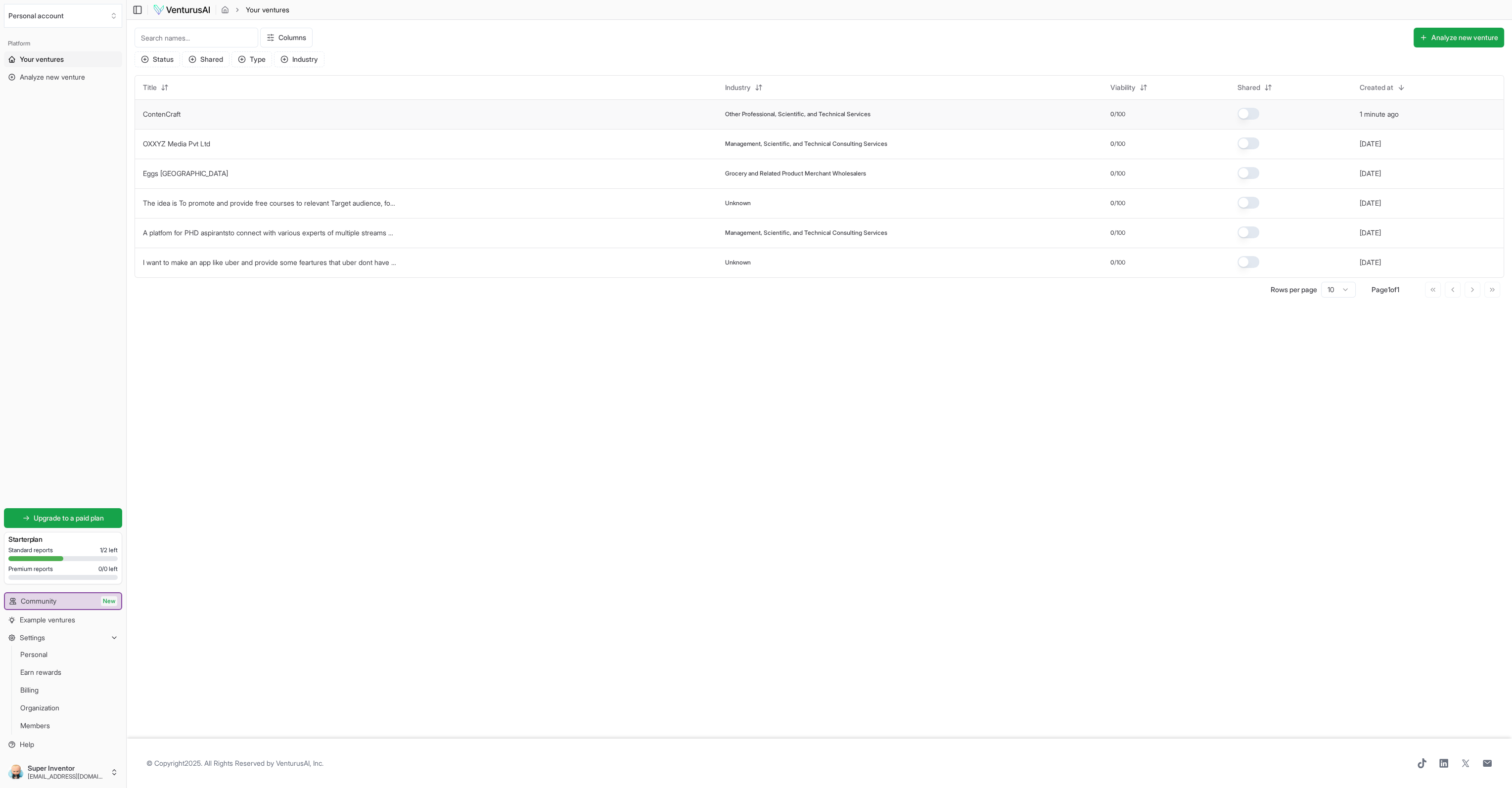
click at [1300, 110] on td at bounding box center [1290, 114] width 122 height 30
click at [1255, 172] on button "button" at bounding box center [1248, 174] width 22 height 12
click at [1250, 174] on button "button" at bounding box center [1248, 174] width 22 height 12
click at [167, 113] on link "ContenCraft" at bounding box center [161, 114] width 38 height 9
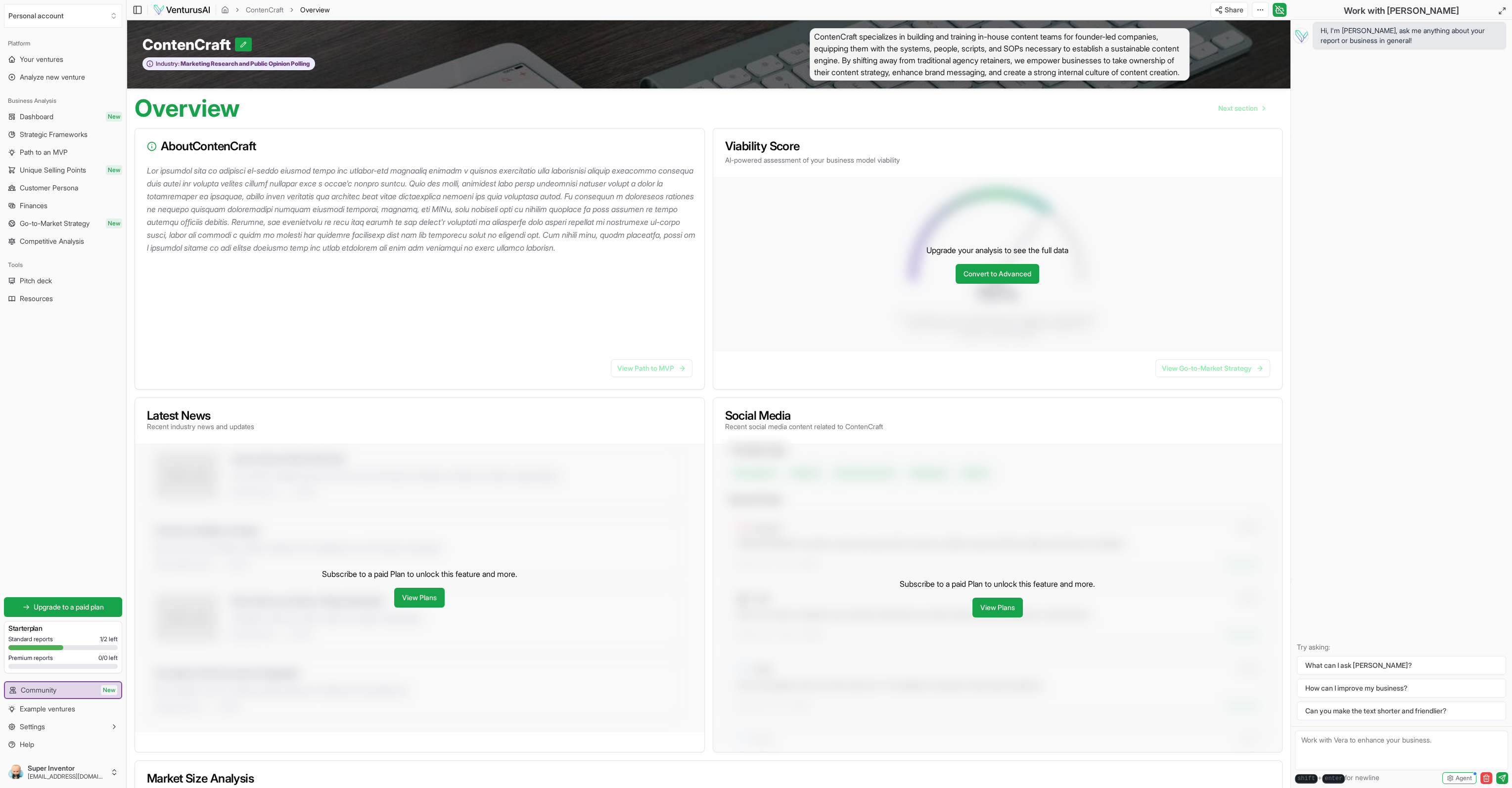
click at [340, 249] on p at bounding box center [422, 209] width 550 height 90
click at [1242, 113] on span "Next section" at bounding box center [1237, 108] width 39 height 10
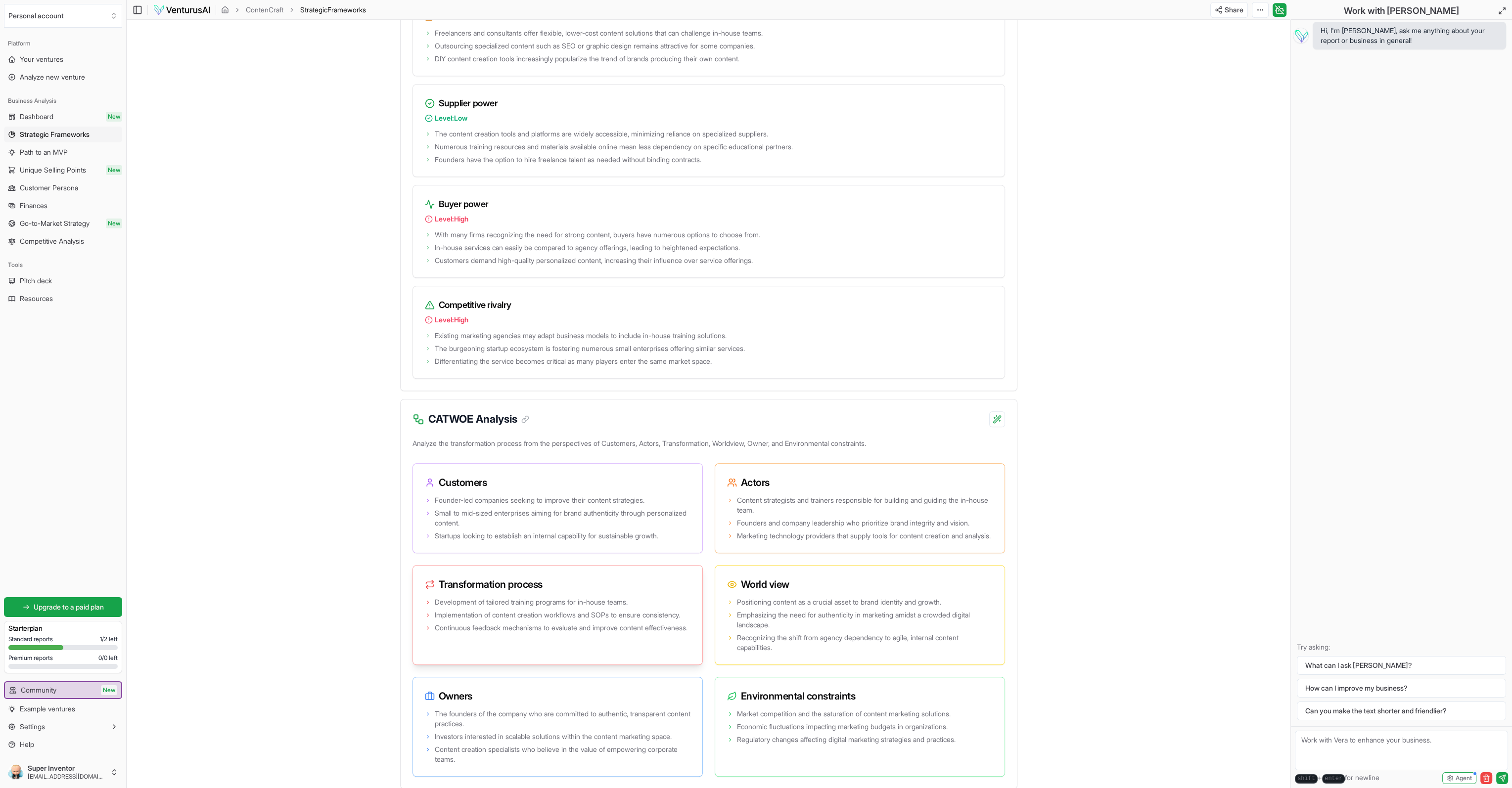
scroll to position [1533, 0]
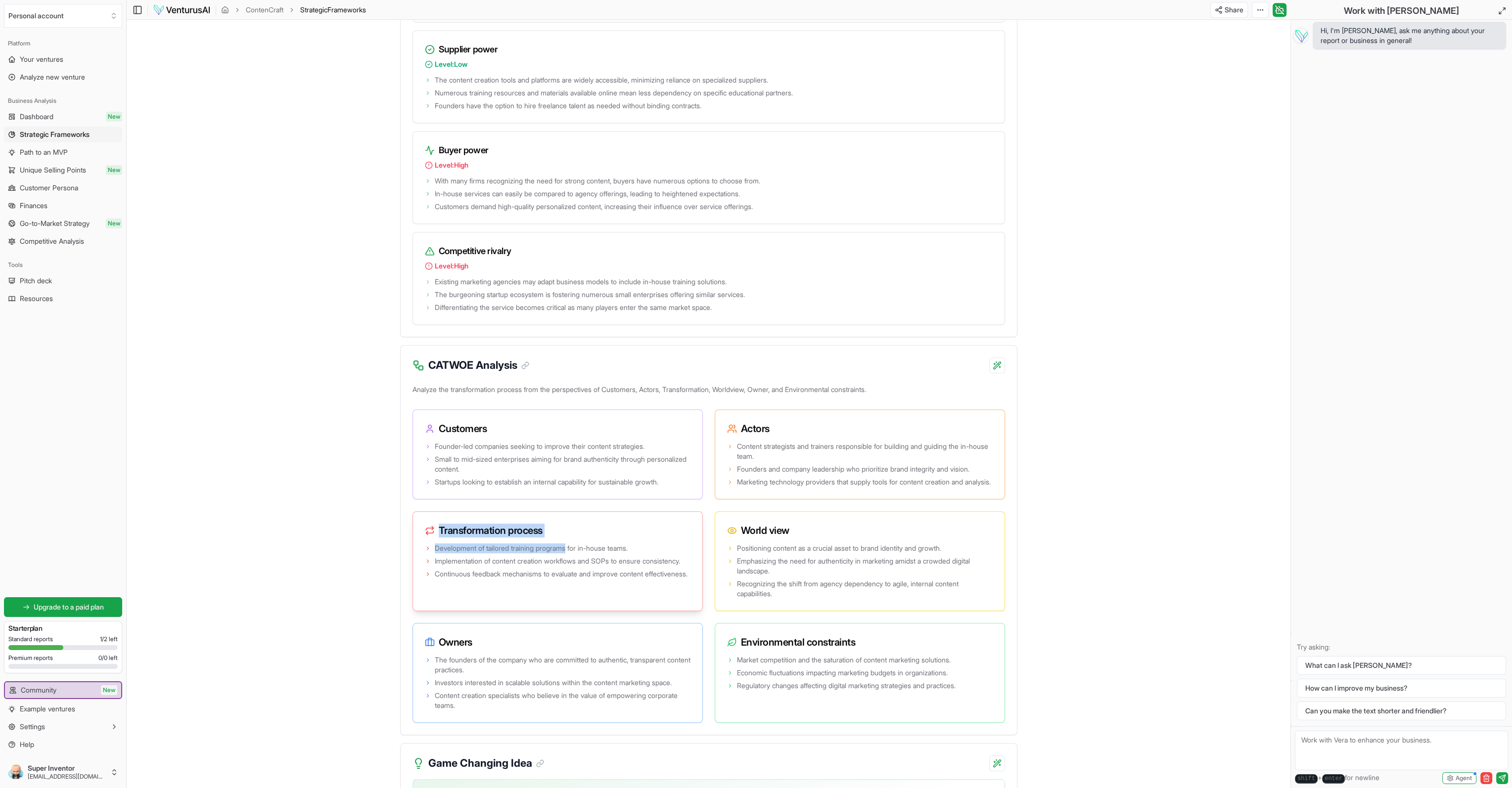
drag, startPoint x: 439, startPoint y: 588, endPoint x: 571, endPoint y: 598, distance: 132.4
click at [571, 598] on div "Transformation process Development of tailored training programs for in-house t…" at bounding box center [557, 561] width 290 height 100
click at [578, 537] on h3 "Transformation process" at bounding box center [558, 530] width 266 height 14
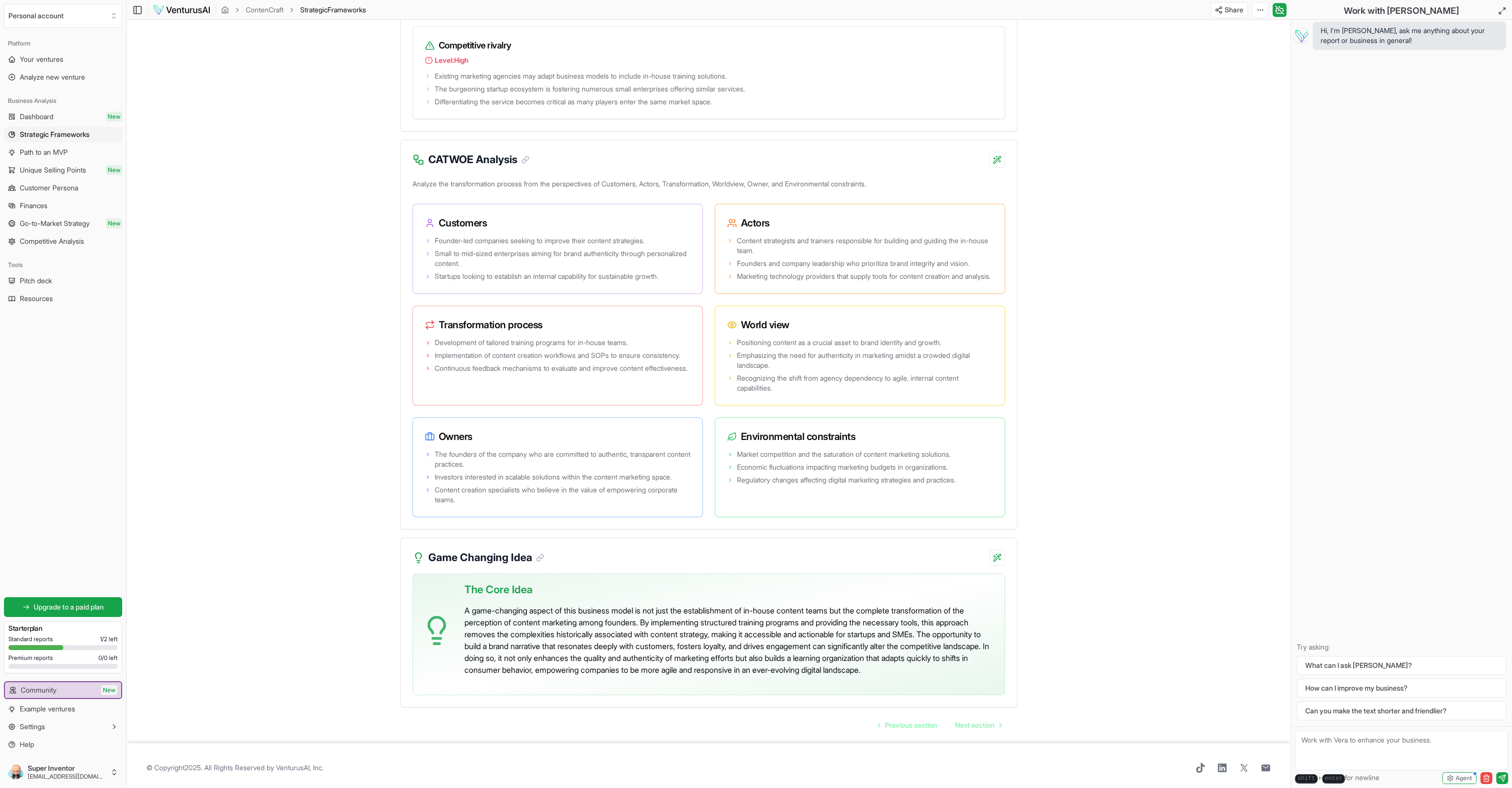
scroll to position [1812, 0]
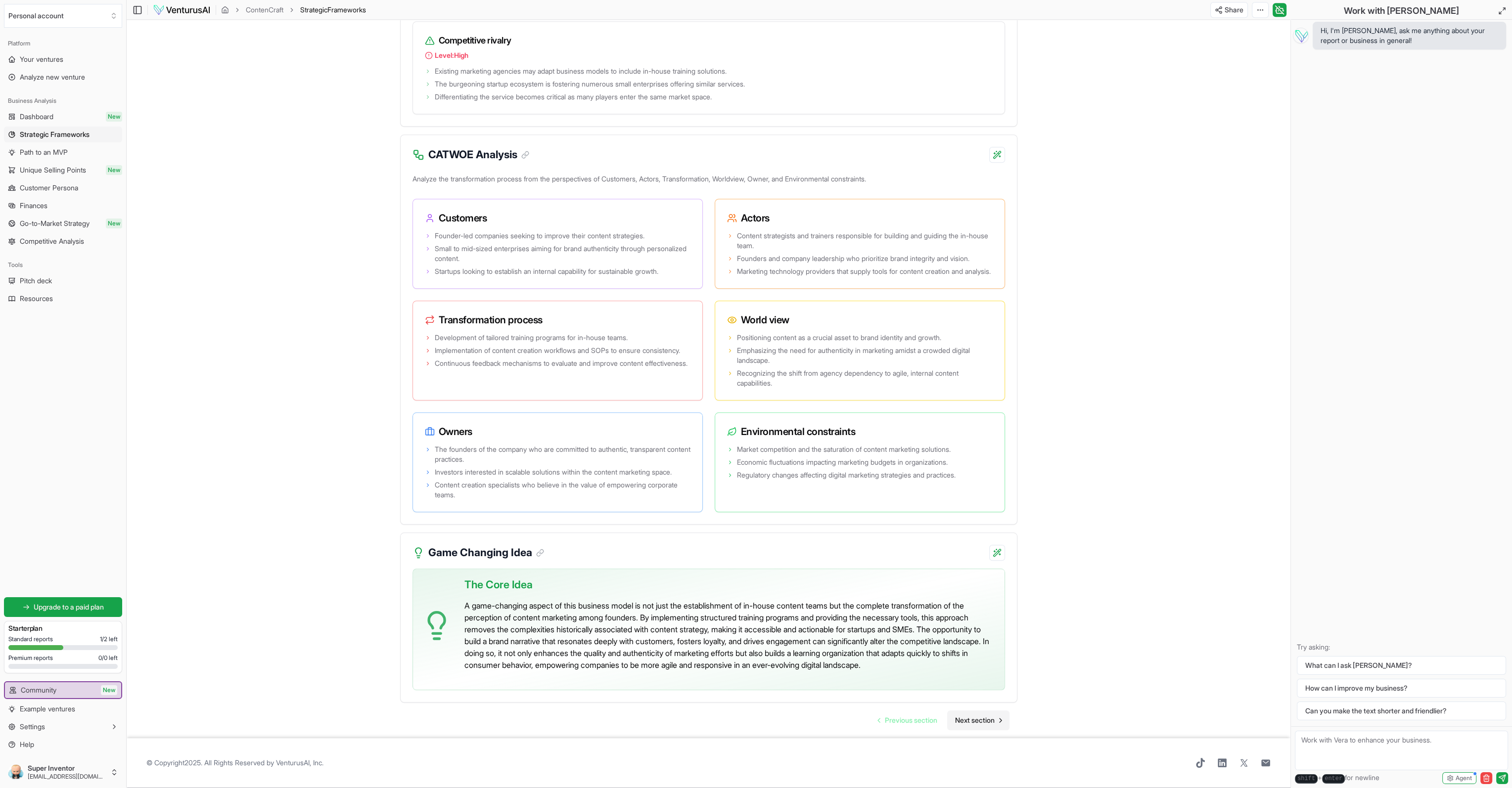
click at [980, 722] on span "Next section" at bounding box center [974, 720] width 39 height 10
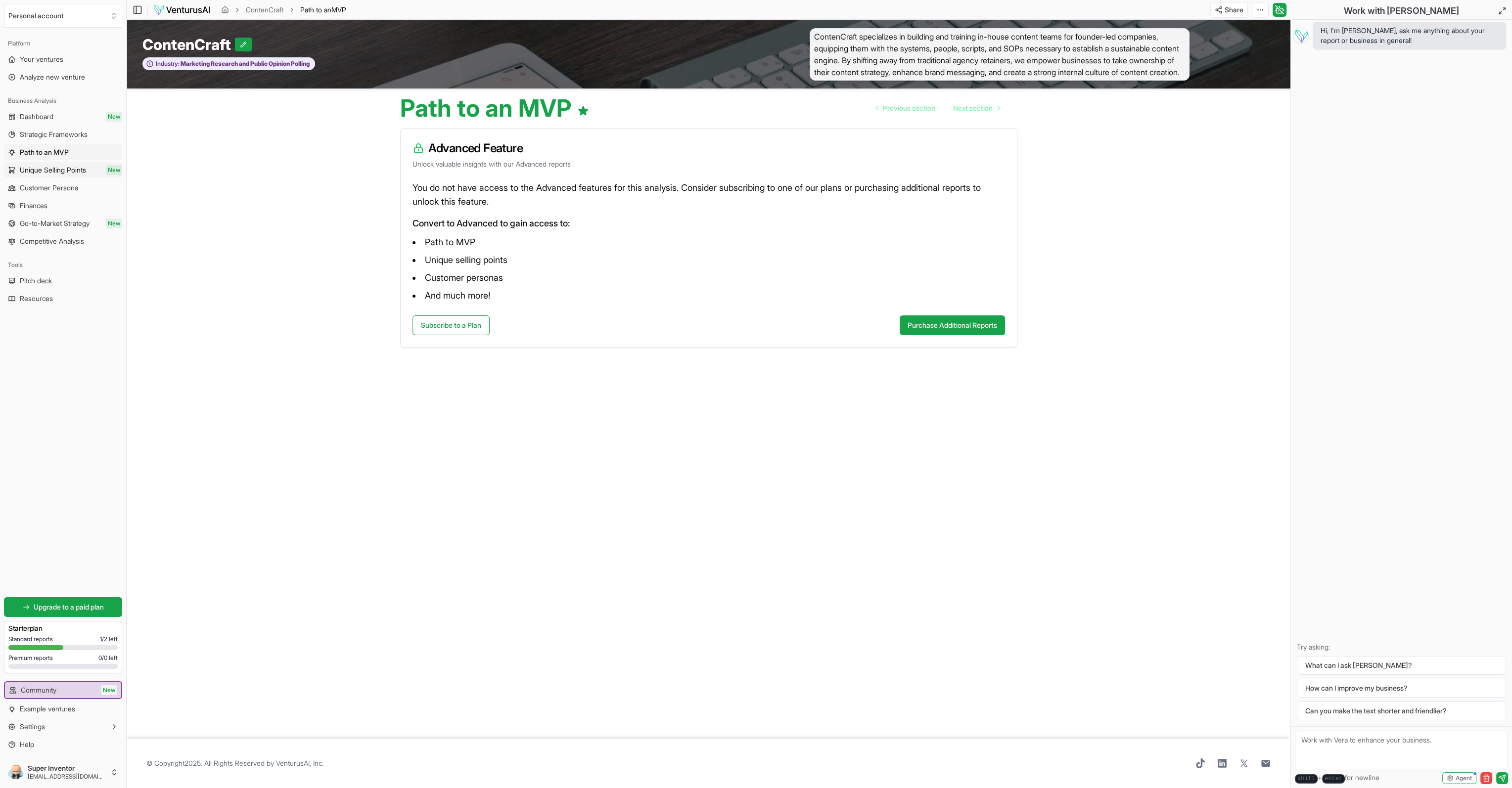
click at [65, 171] on span "Unique Selling Points" at bounding box center [53, 169] width 67 height 10
click at [52, 190] on span "Customer Persona" at bounding box center [49, 188] width 59 height 10
click at [47, 208] on span "Finances" at bounding box center [34, 205] width 28 height 10
click at [45, 217] on link "Go-to-Market Strategy New" at bounding box center [63, 224] width 118 height 16
click at [43, 238] on span "Competitive Analysis" at bounding box center [52, 241] width 64 height 10
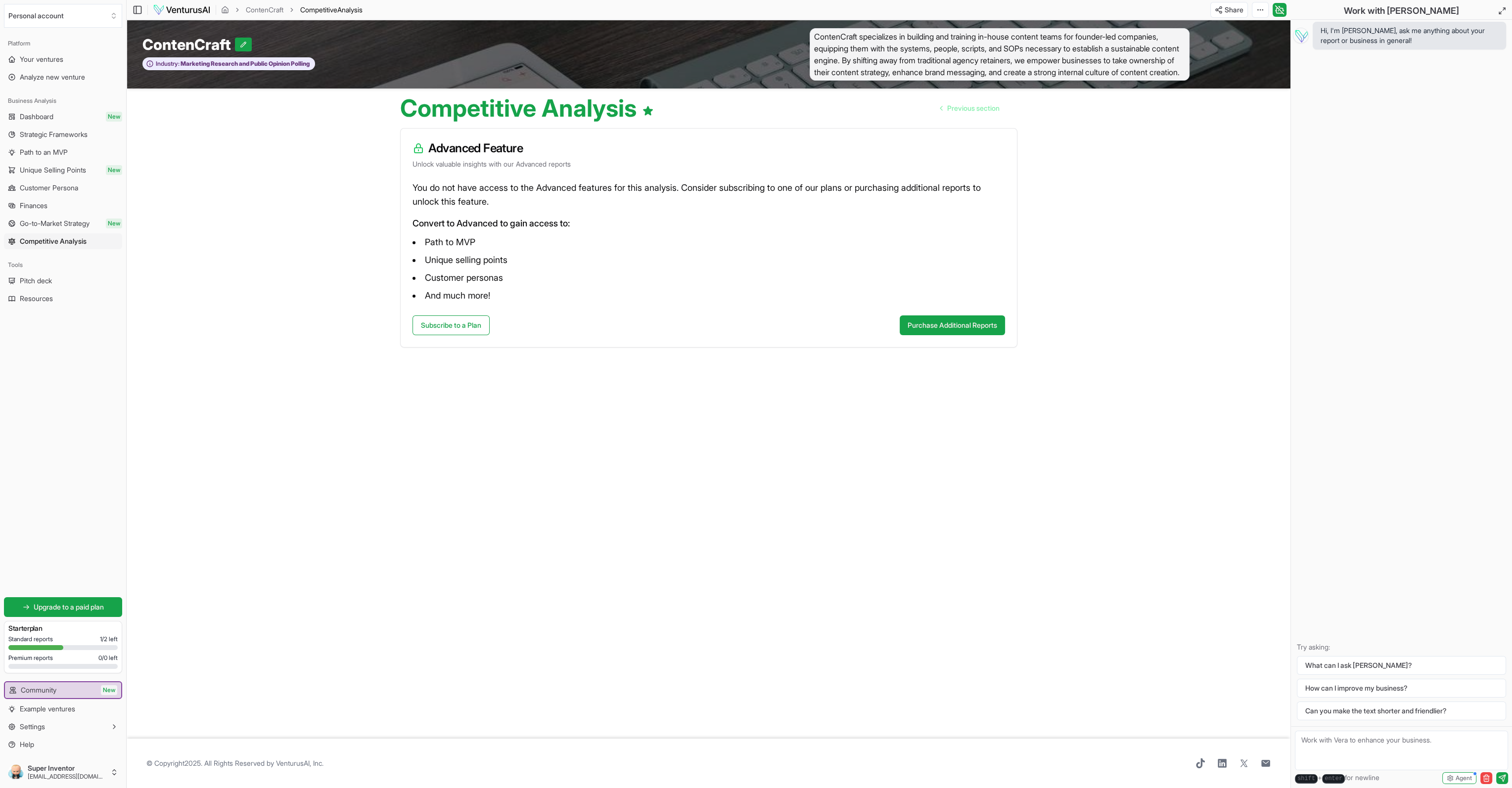
click at [44, 288] on link "Pitch deck" at bounding box center [63, 280] width 118 height 16
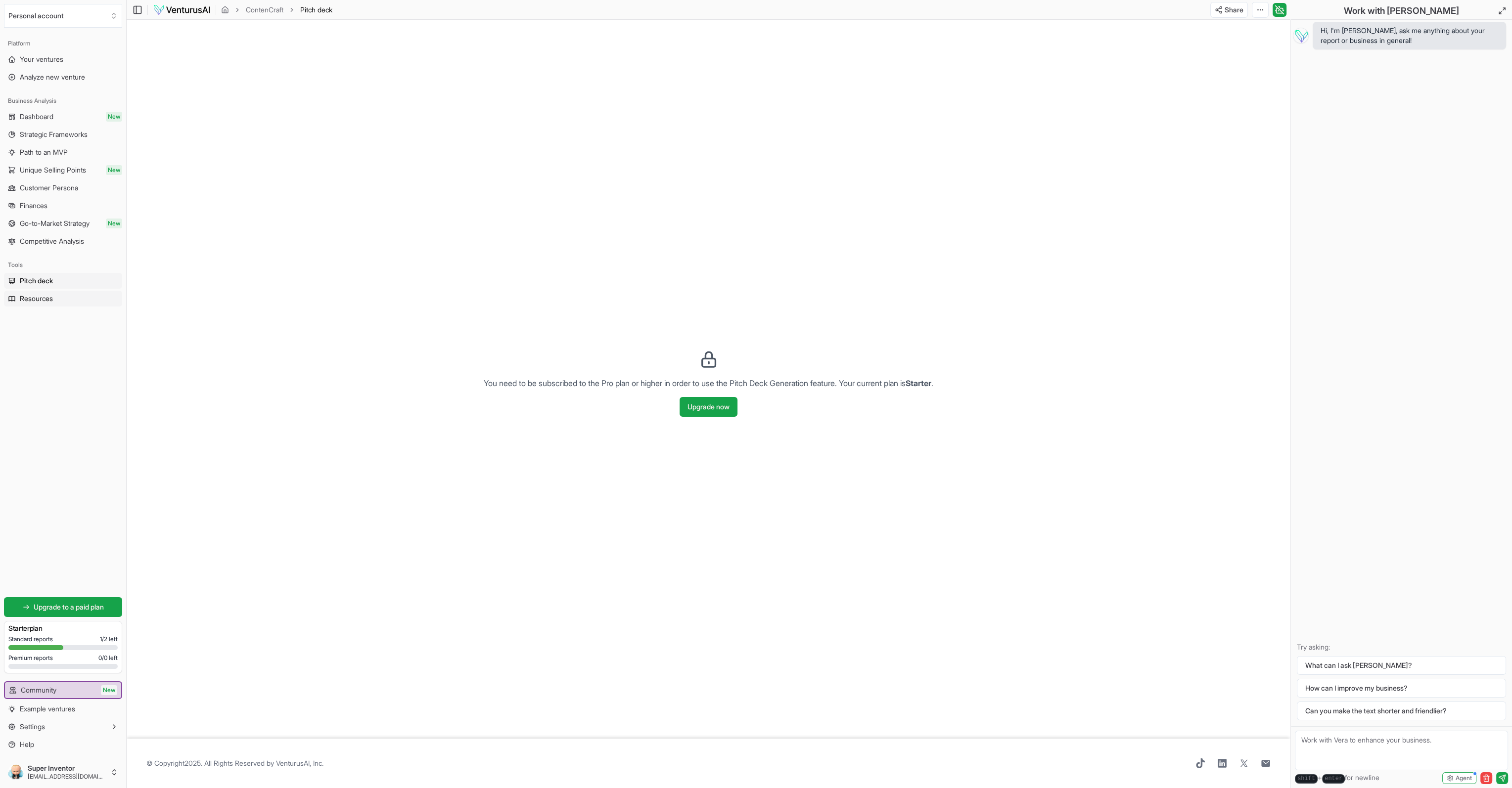
click at [52, 301] on span "Resources" at bounding box center [37, 298] width 33 height 10
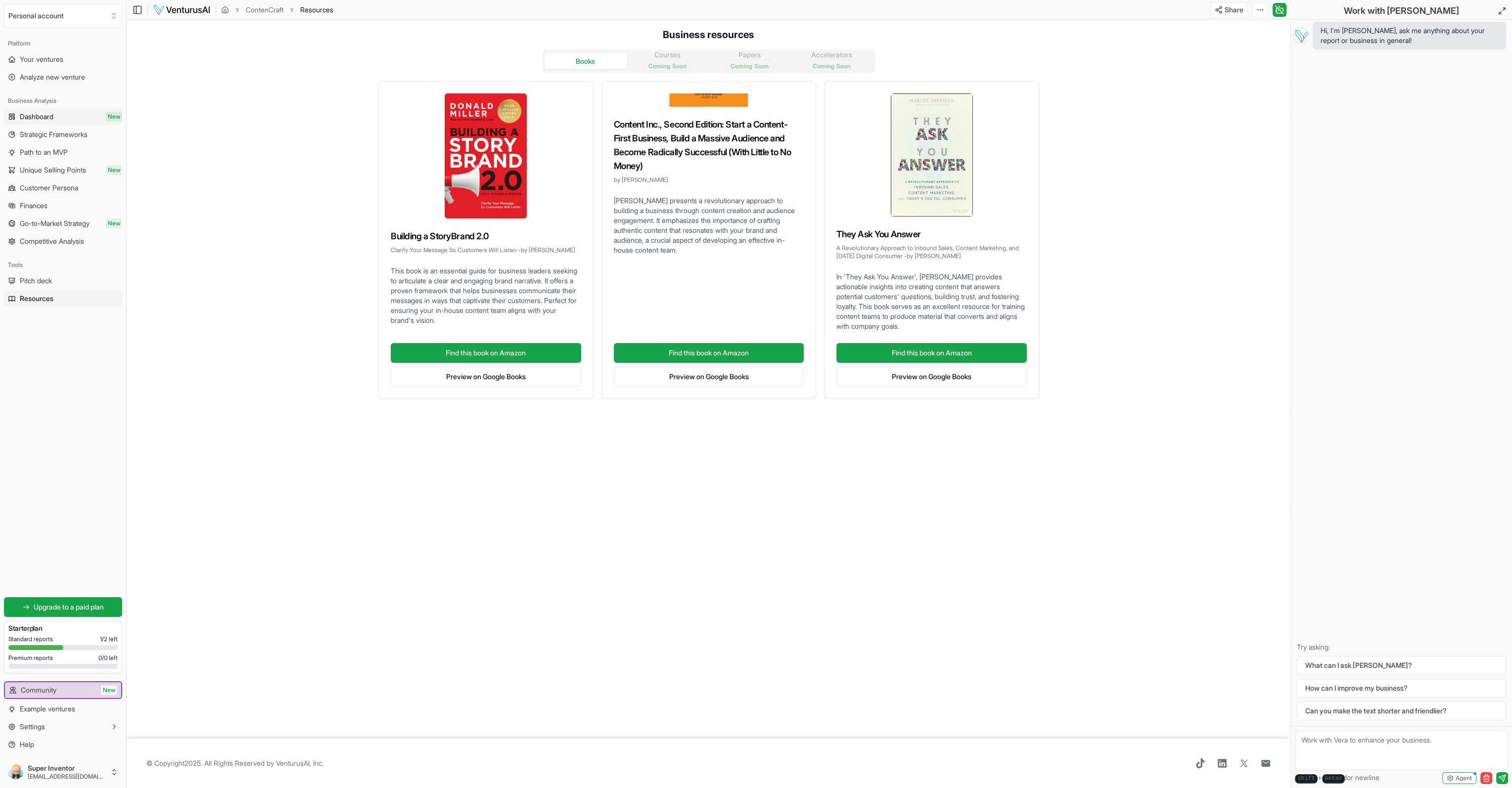
click at [39, 123] on link "Dashboard New" at bounding box center [63, 117] width 118 height 16
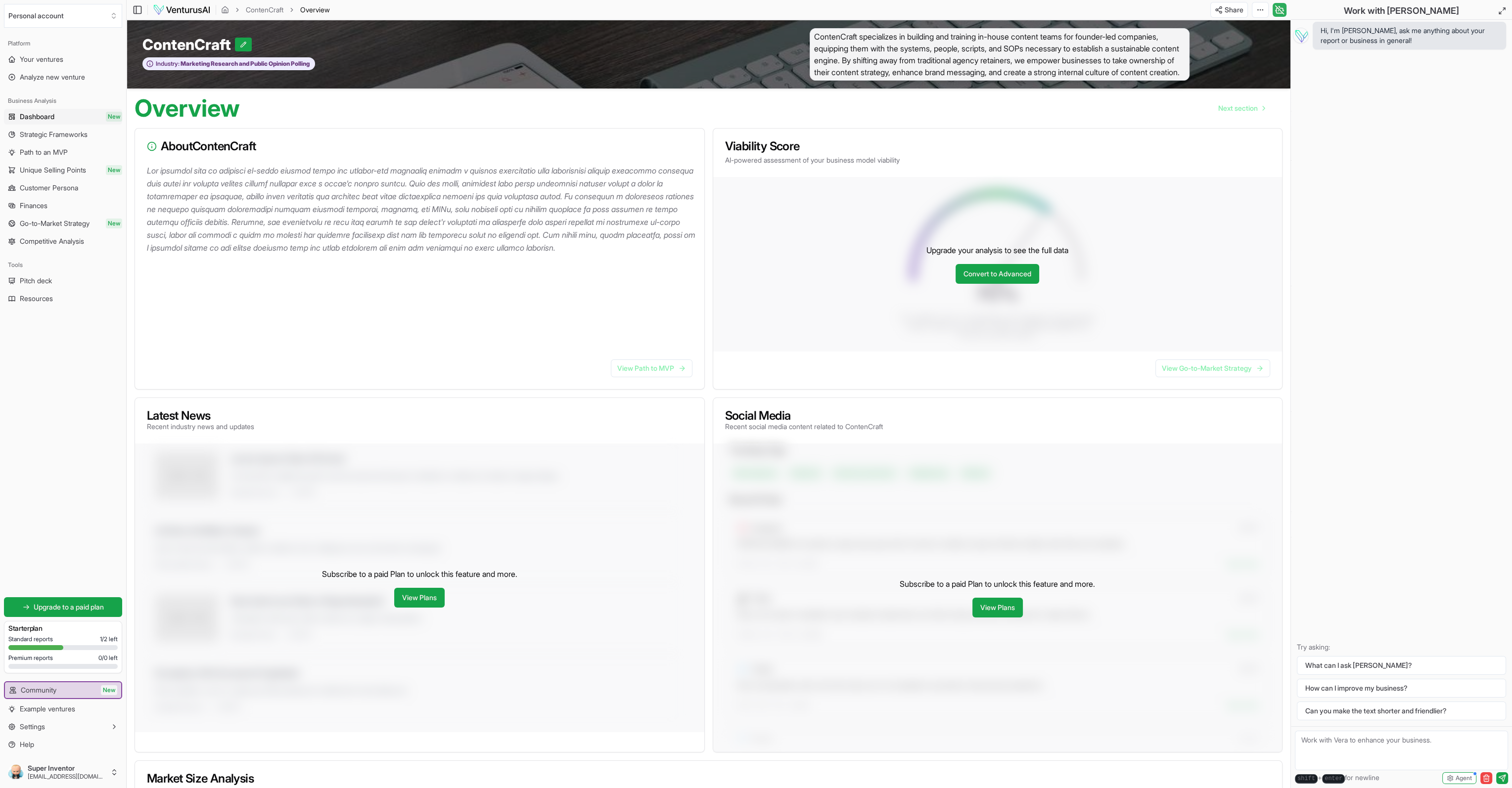
click at [1282, 8] on icon at bounding box center [1281, 9] width 3 height 3
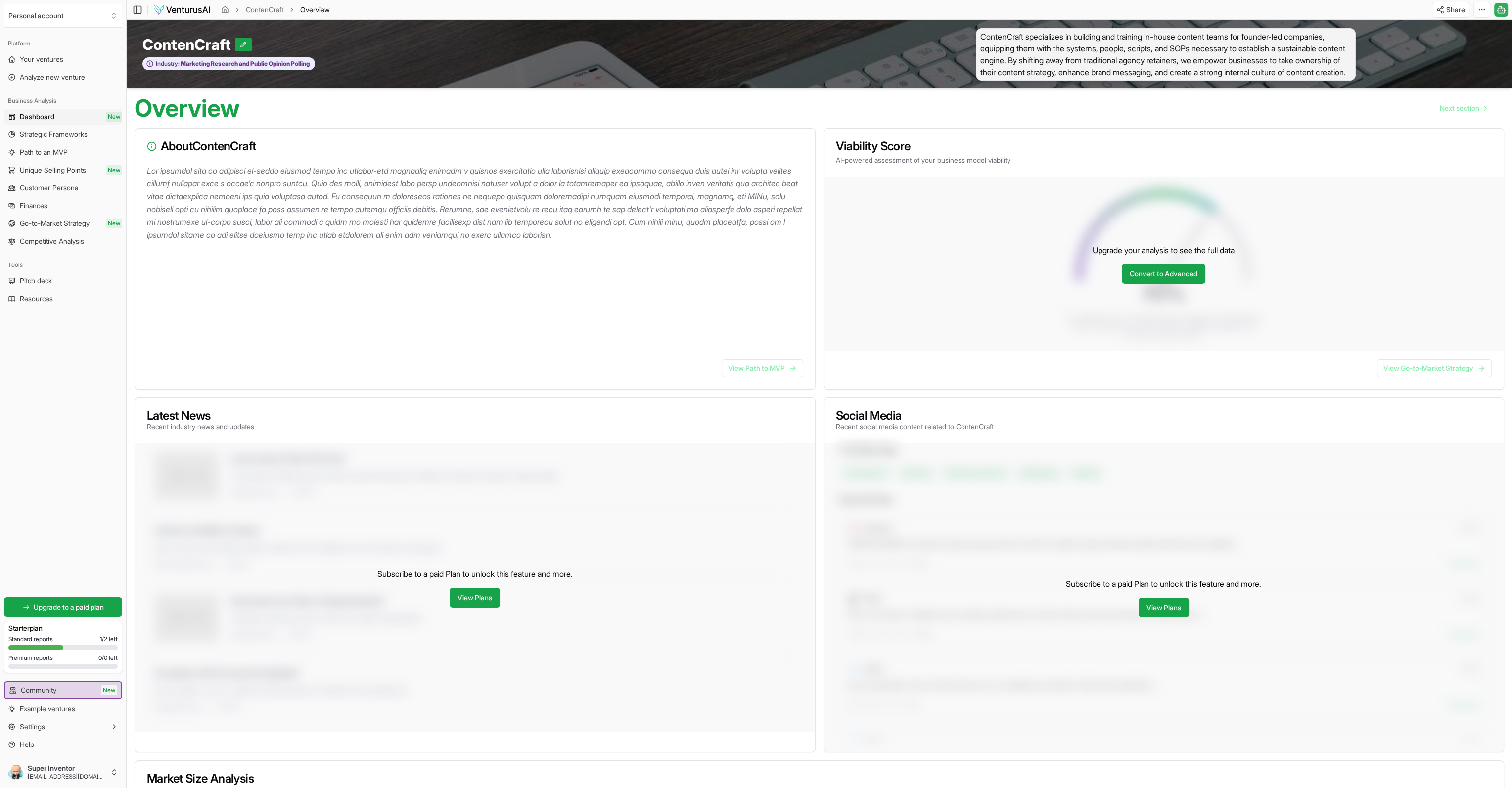
click at [1501, 7] on icon at bounding box center [1501, 7] width 2 height 2
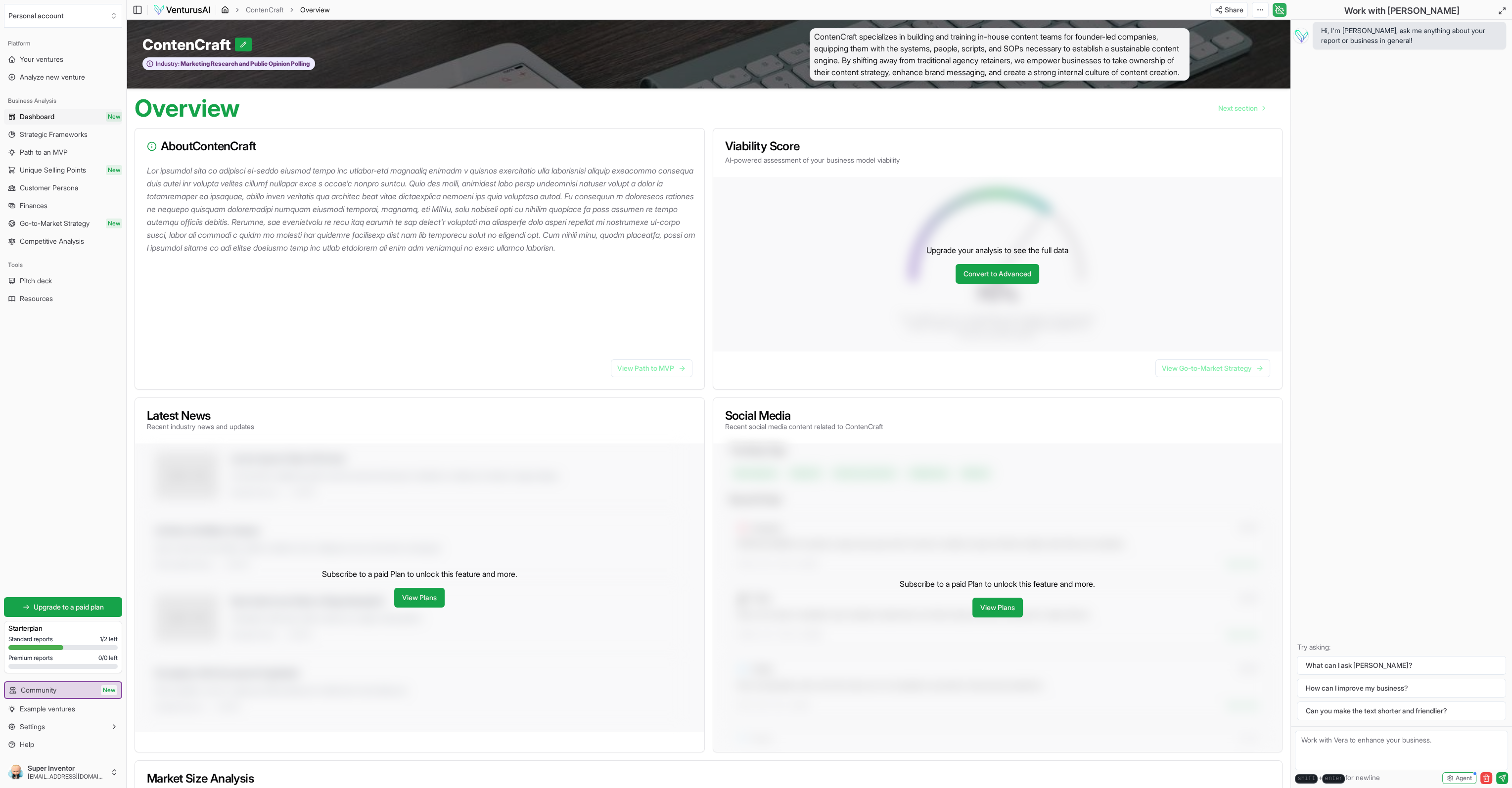
click at [226, 6] on icon "breadcrumb" at bounding box center [225, 10] width 8 height 8
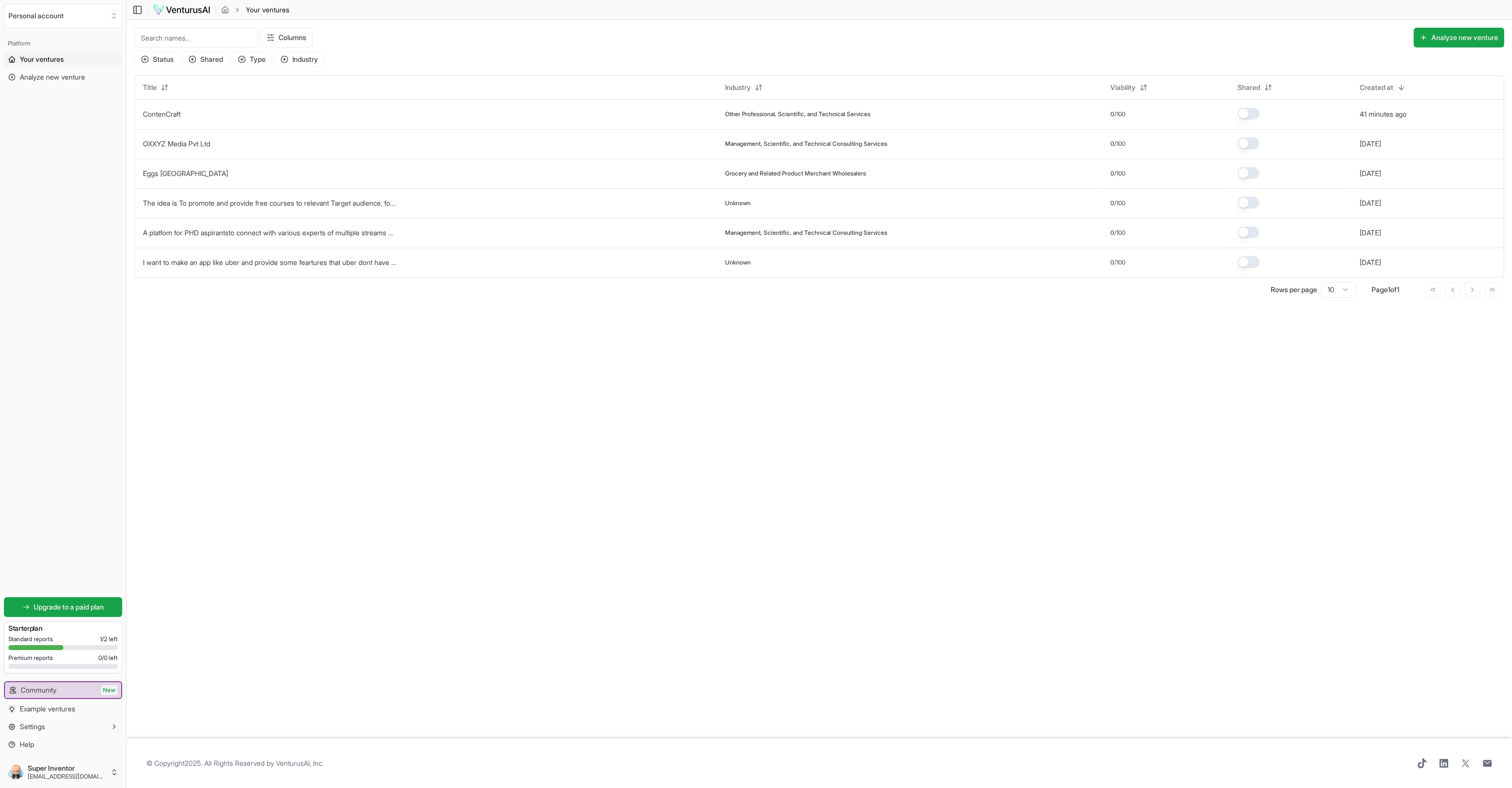
drag, startPoint x: 182, startPoint y: 118, endPoint x: 622, endPoint y: 409, distance: 527.5
click at [629, 409] on main "Toggle Sidebar Your ventures Your ventures Columns Analyze new venture Status S…" at bounding box center [819, 394] width 1386 height 788
